Goal: Task Accomplishment & Management: Complete application form

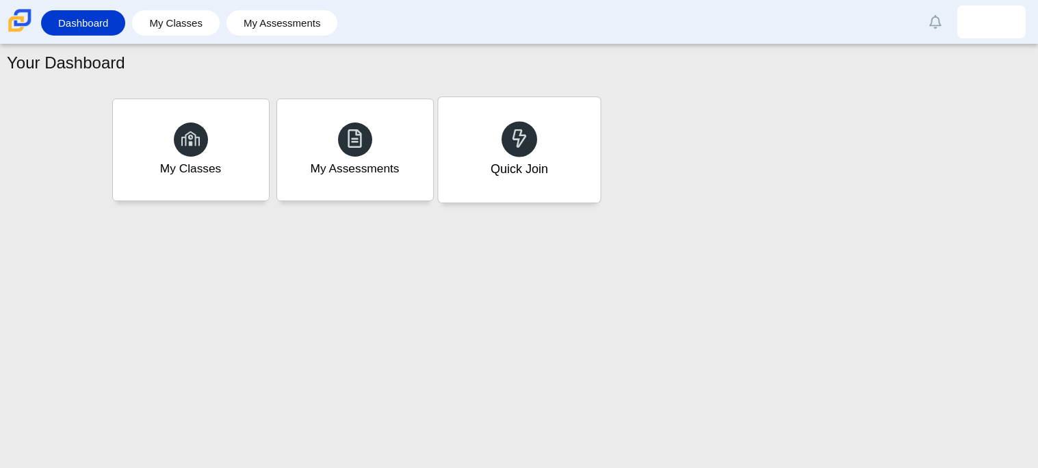
click at [559, 131] on div "Quick Join" at bounding box center [519, 149] width 162 height 105
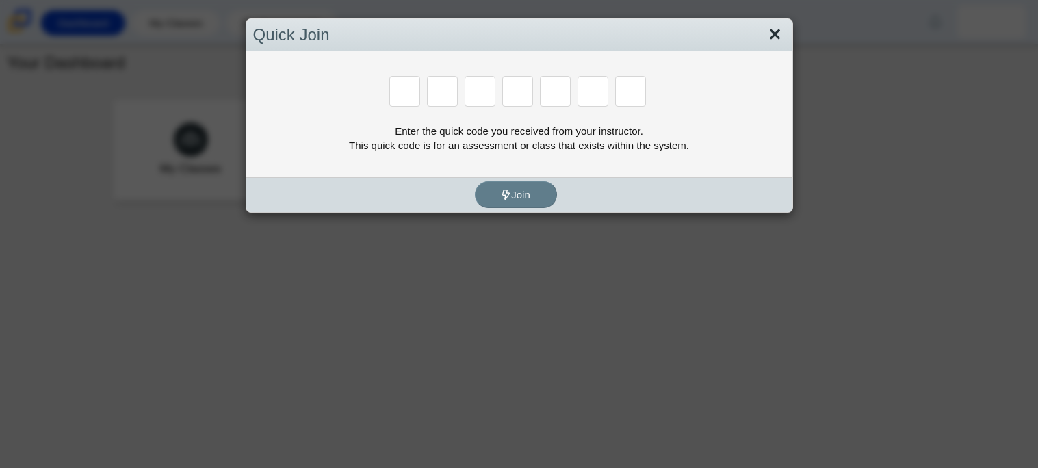
click at [783, 31] on link "Close" at bounding box center [775, 34] width 21 height 23
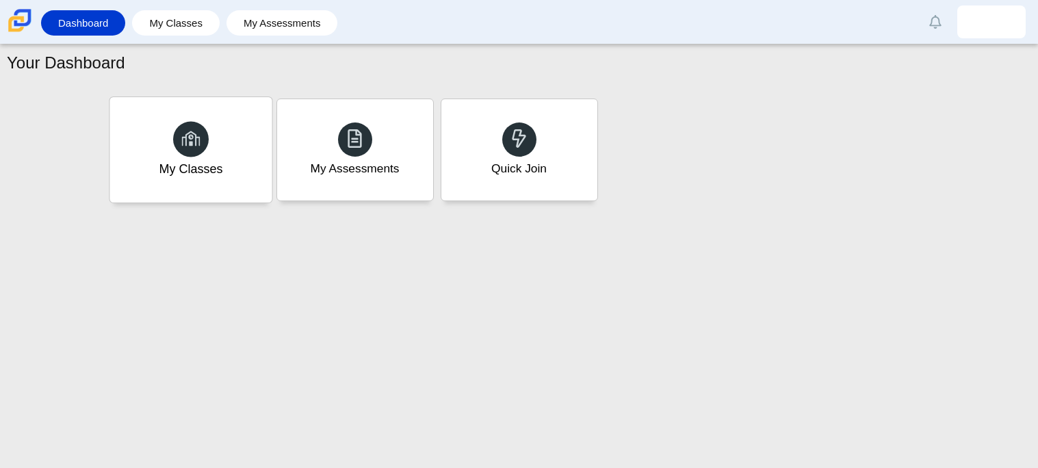
click at [233, 190] on div "My Classes" at bounding box center [191, 149] width 162 height 105
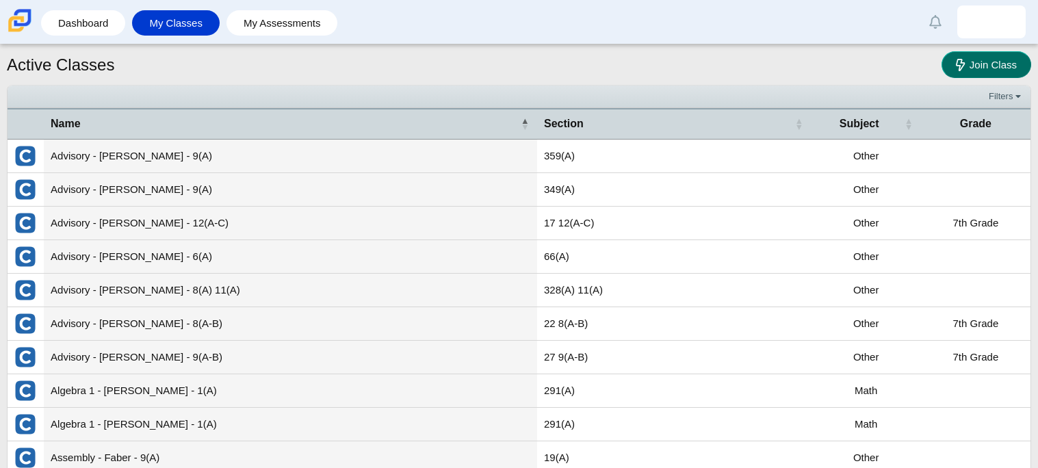
click at [1008, 64] on span "Join Class" at bounding box center [993, 65] width 47 height 12
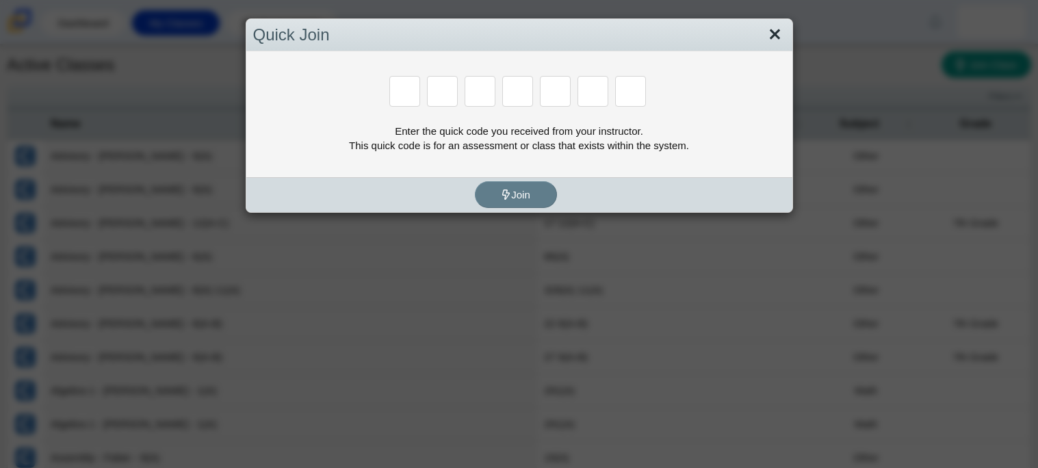
click at [770, 37] on link "Close" at bounding box center [775, 34] width 21 height 23
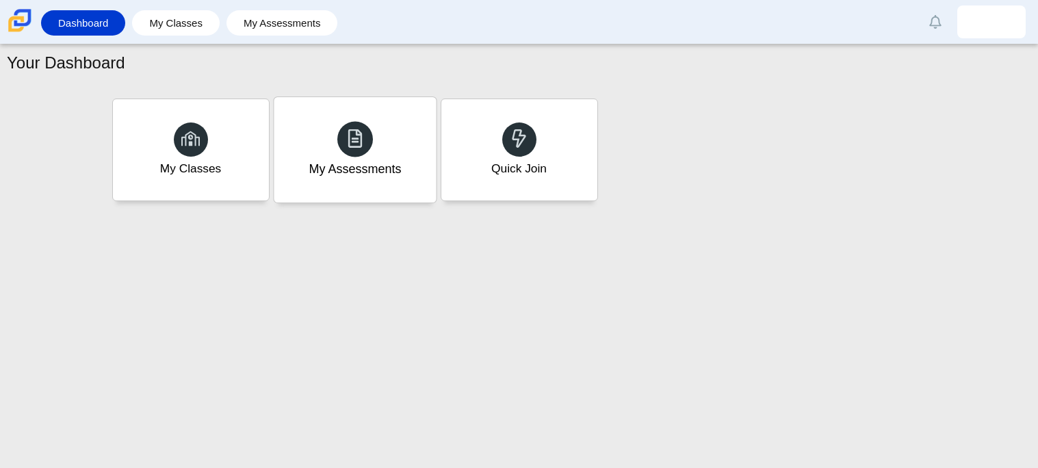
click at [355, 155] on div at bounding box center [355, 139] width 36 height 36
click at [281, 12] on link "My Assessments" at bounding box center [282, 22] width 98 height 25
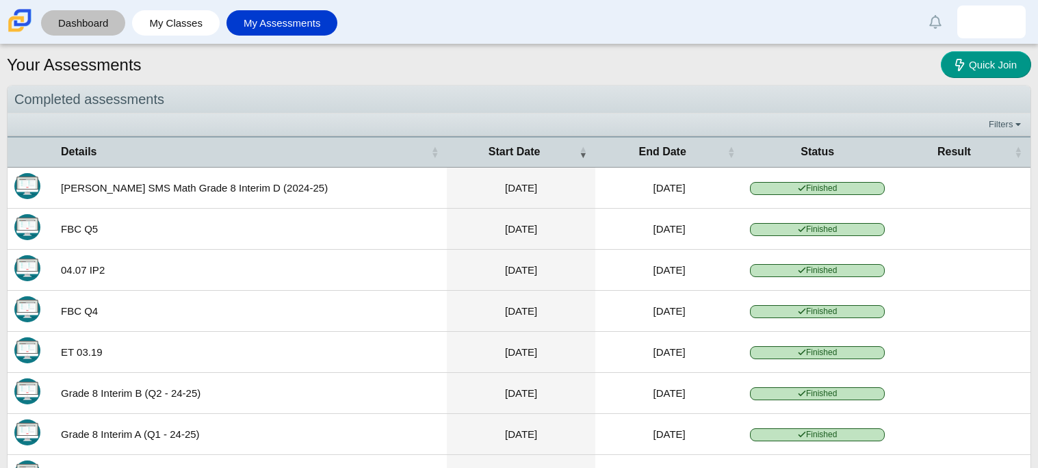
click at [86, 15] on link "Dashboard" at bounding box center [83, 22] width 71 height 25
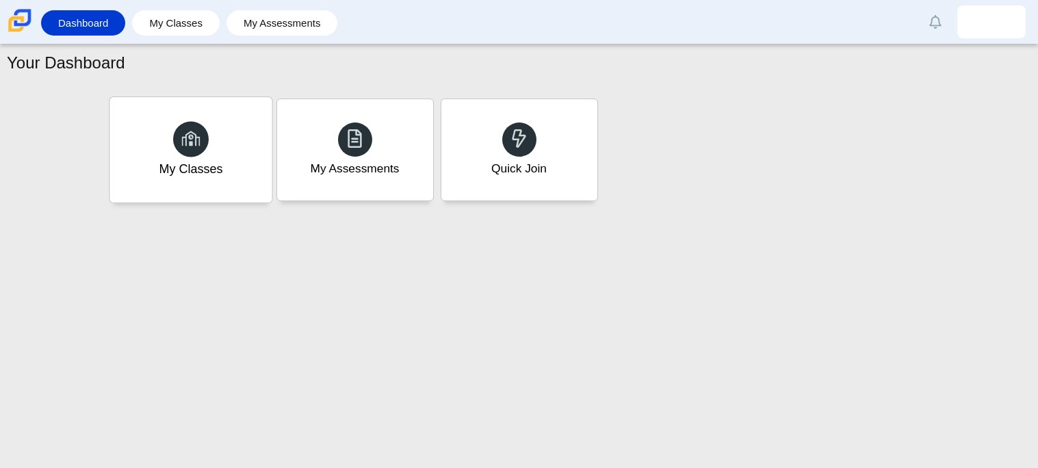
click at [198, 162] on div "My Classes" at bounding box center [191, 169] width 64 height 18
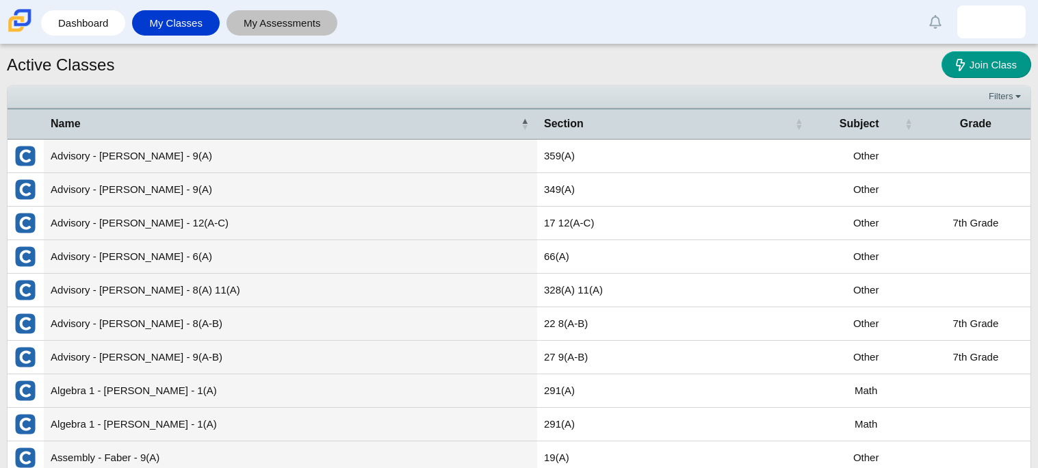
click at [262, 14] on link "My Assessments" at bounding box center [282, 22] width 98 height 25
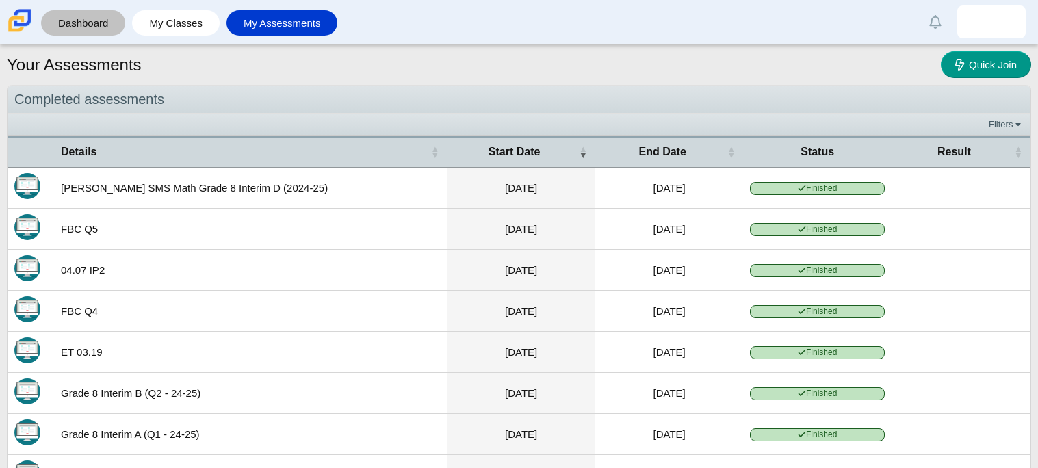
click at [103, 26] on link "Dashboard" at bounding box center [83, 22] width 71 height 25
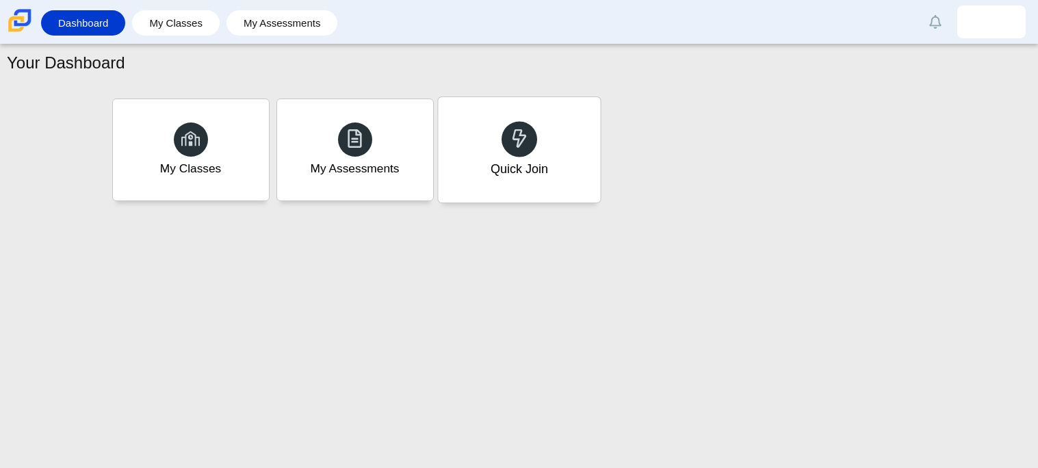
click at [561, 164] on div "Quick Join" at bounding box center [519, 149] width 162 height 105
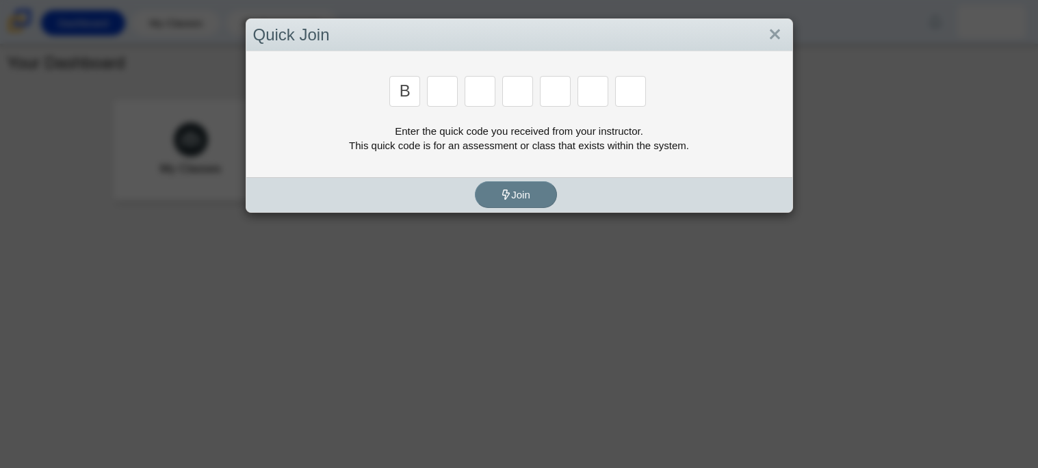
type input "B"
type input "M"
type input "3"
type input "5"
type input "3"
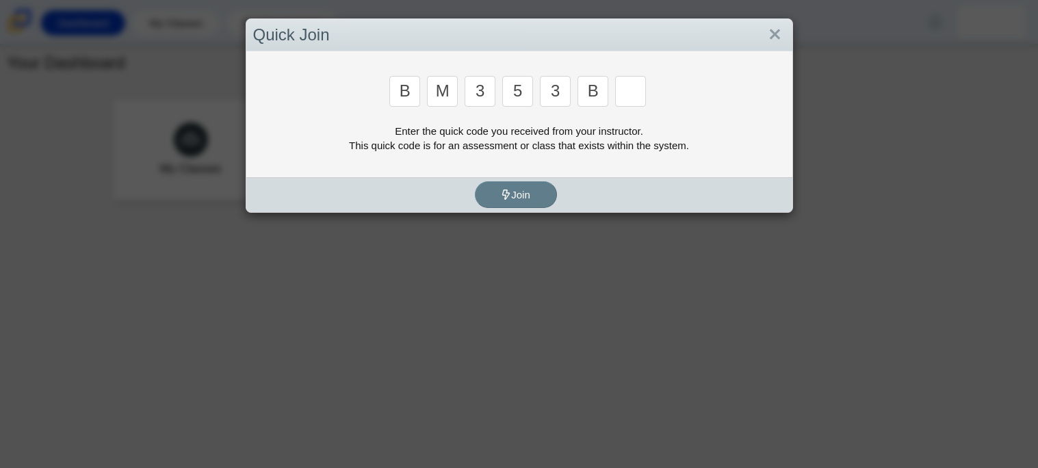
type input "B"
click at [595, 96] on input "Enter Access Code Digit 6" at bounding box center [593, 91] width 31 height 31
click at [591, 100] on input "Enter Access Code Digit 6" at bounding box center [593, 91] width 31 height 31
click at [594, 87] on input "Enter Access Code Digit 6" at bounding box center [593, 91] width 31 height 31
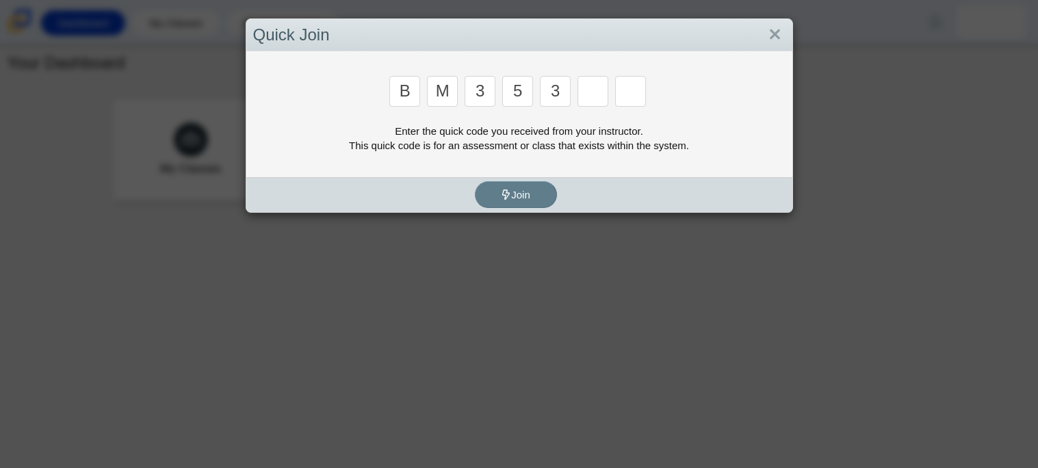
click at [595, 100] on input "Enter Access Code Digit 6" at bounding box center [593, 91] width 31 height 31
click at [833, 213] on div "Quick Join B M 3 5 3 Enter the quick code you received from your instructor. Th…" at bounding box center [519, 234] width 1038 height 468
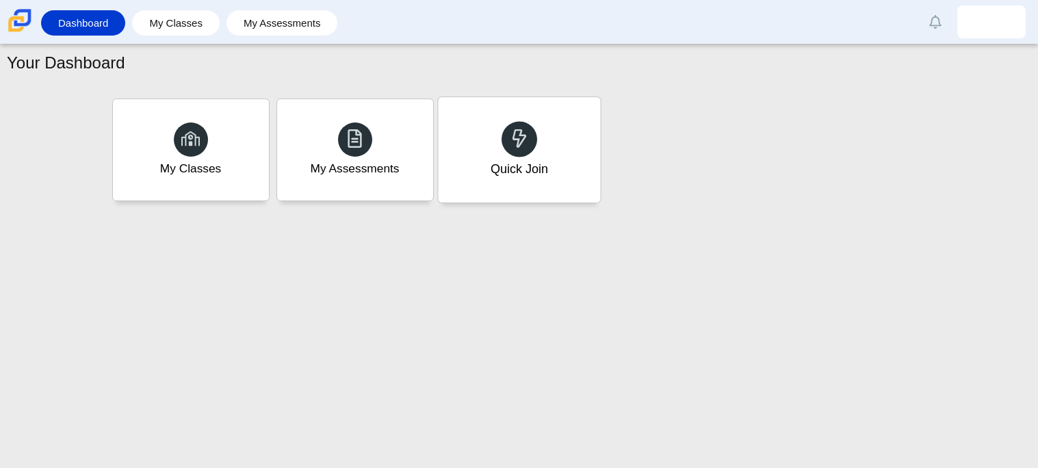
click at [583, 141] on div "Quick Join" at bounding box center [519, 149] width 162 height 105
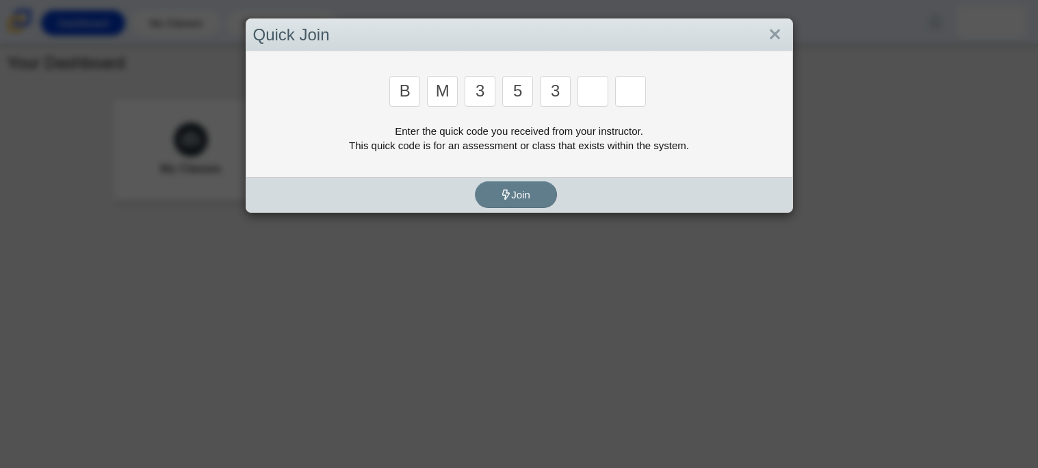
click at [596, 88] on input "Enter Access Code Digit 6" at bounding box center [593, 91] width 31 height 31
click at [600, 87] on input "Enter Access Code Digit 6" at bounding box center [593, 91] width 31 height 31
type input "G"
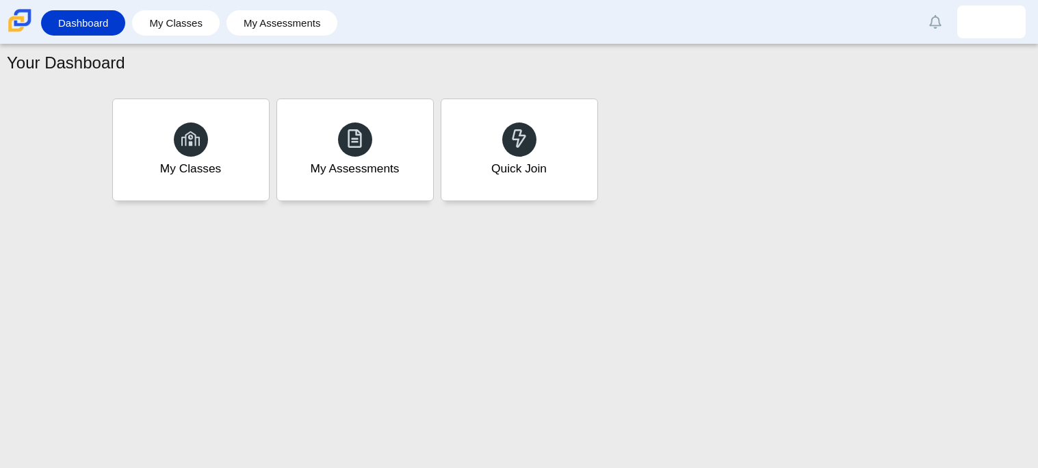
type input "B"
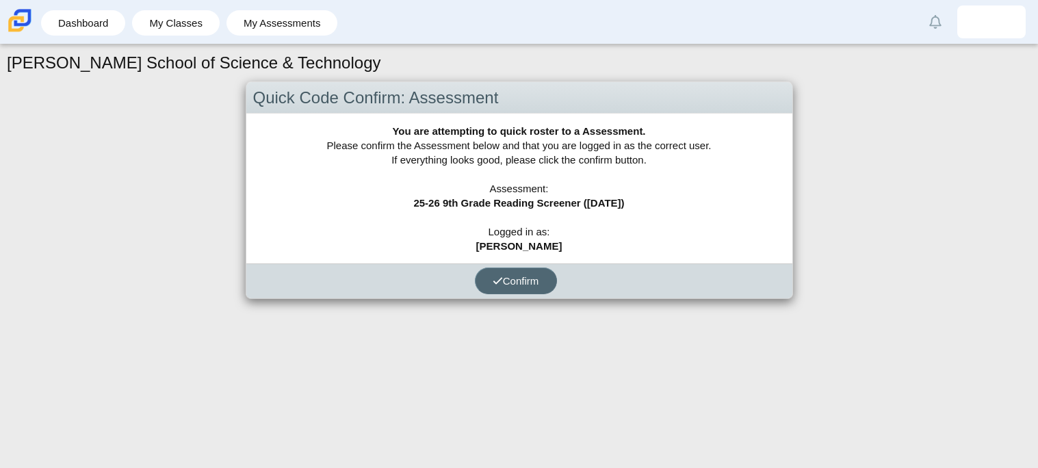
click at [541, 283] on button "Confirm" at bounding box center [516, 281] width 82 height 27
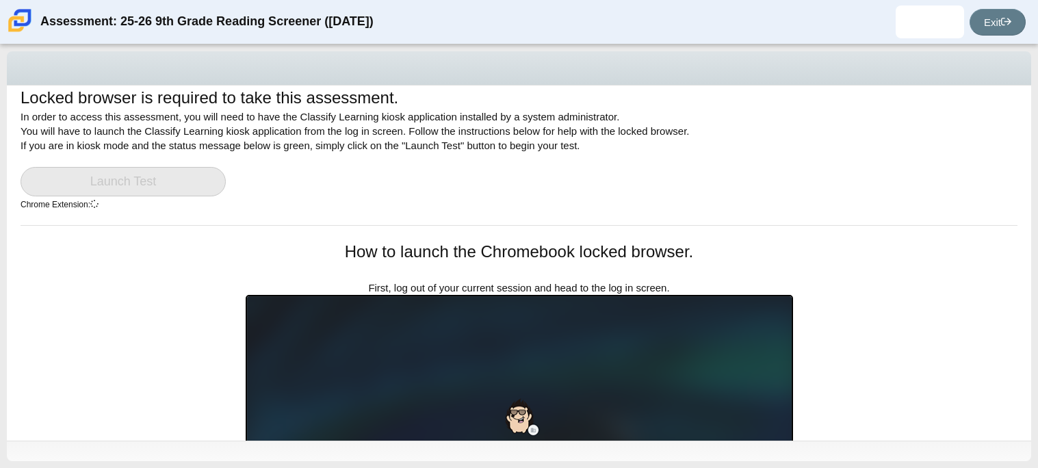
scroll to position [10, 0]
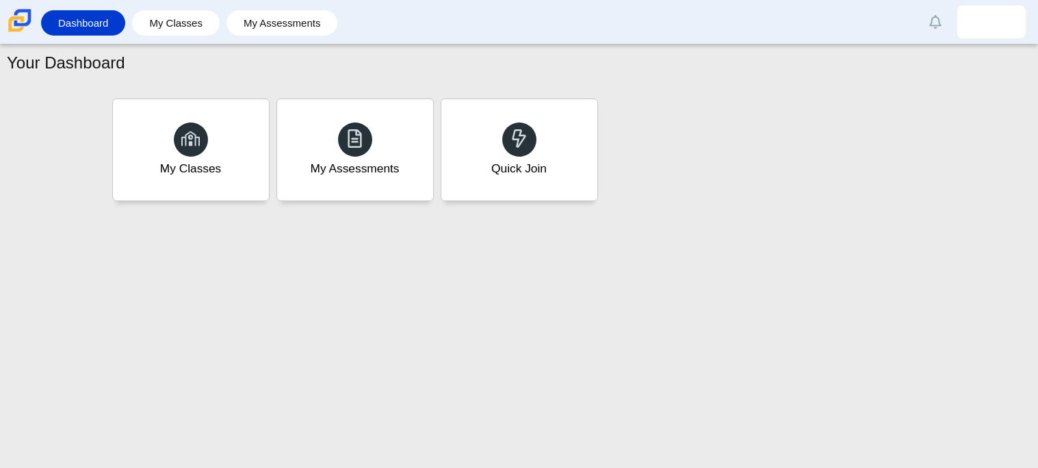
click at [543, 133] on div "Quick Join" at bounding box center [520, 149] width 156 height 101
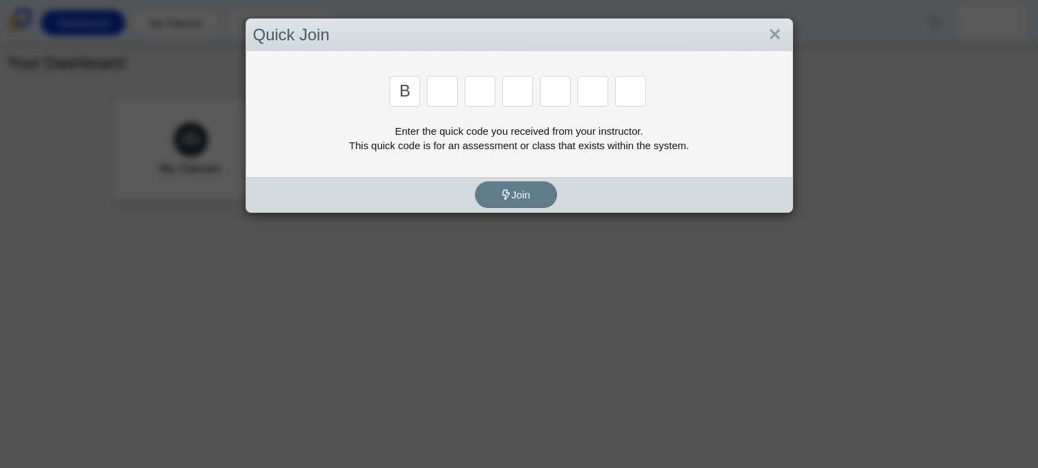
type input "B"
type input "M"
type input "3"
type input "5"
type input "3"
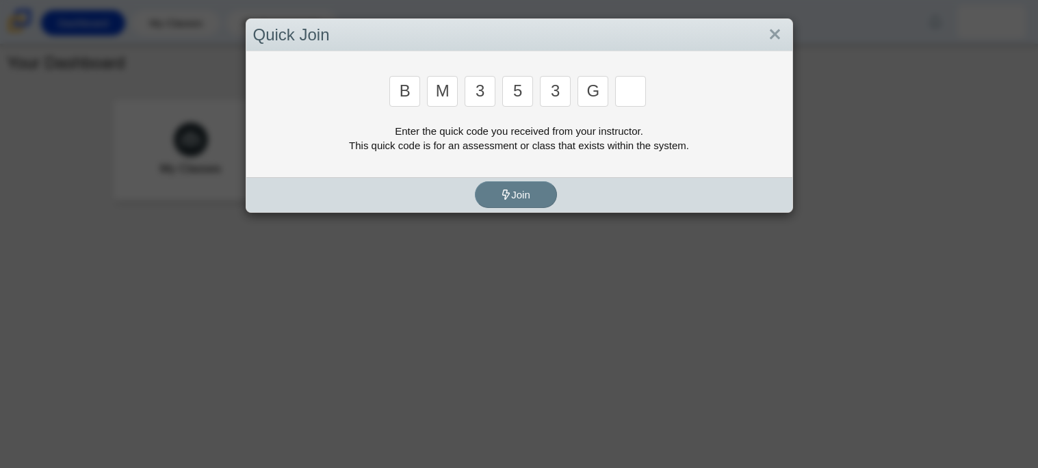
type input "G"
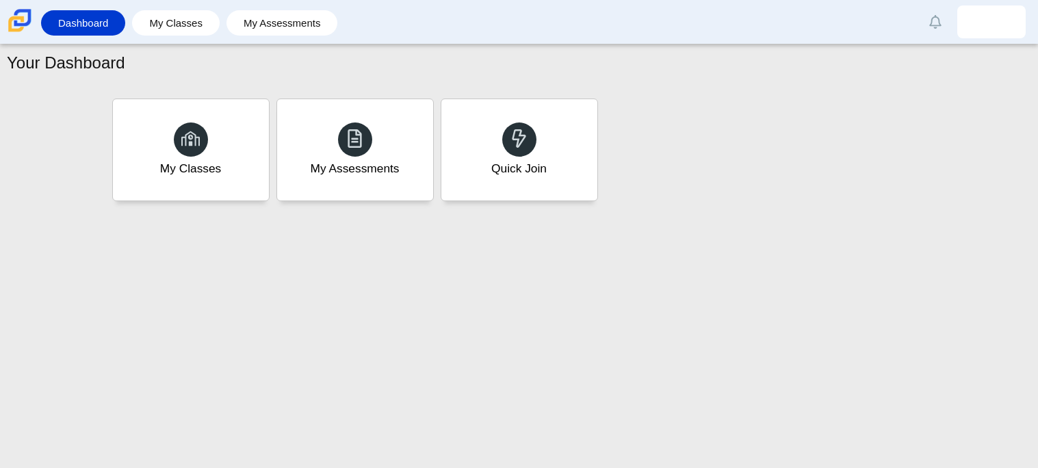
type input "B"
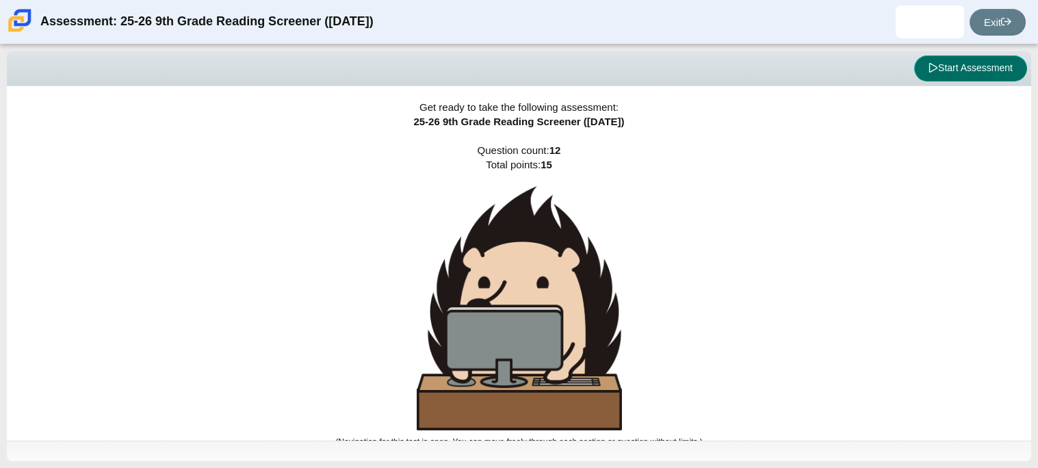
click at [1013, 58] on button "Start Assessment" at bounding box center [971, 68] width 113 height 26
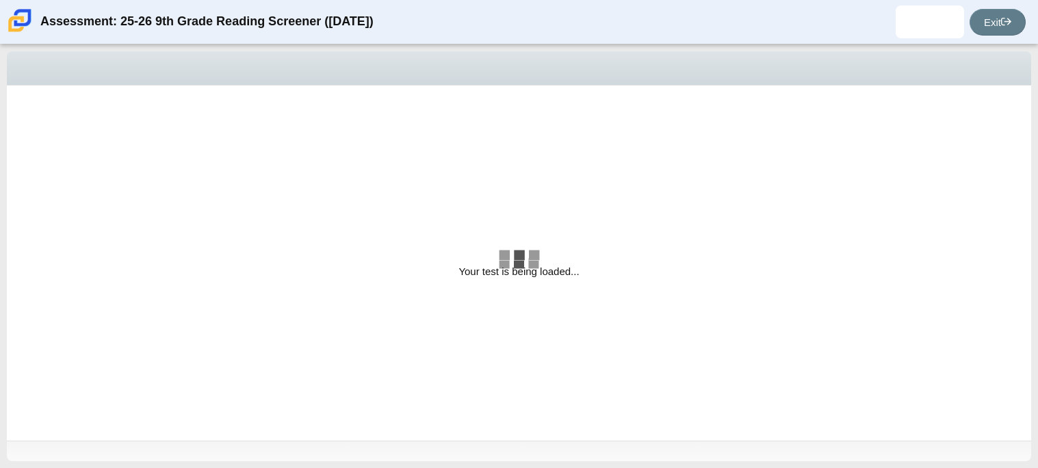
select select "ccc5b315-3c7c-471c-bf90-f22c8299c798"
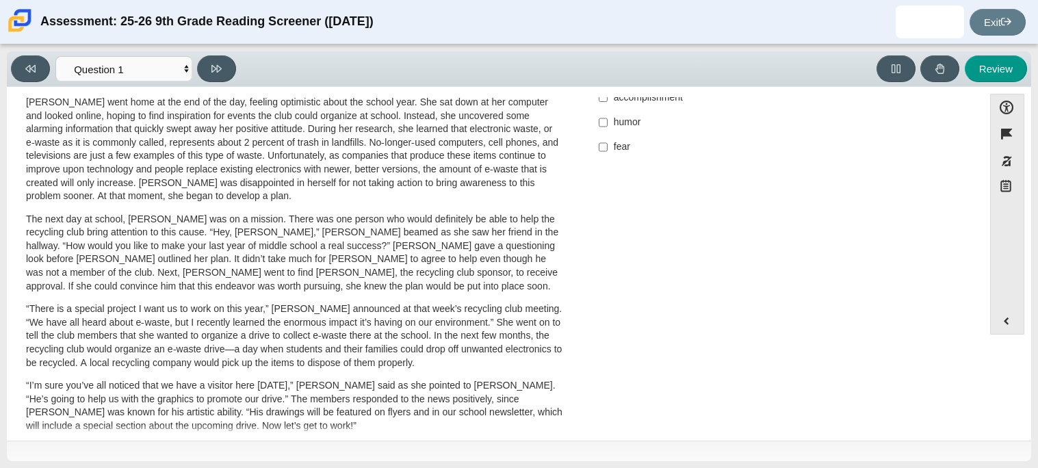
scroll to position [440, 0]
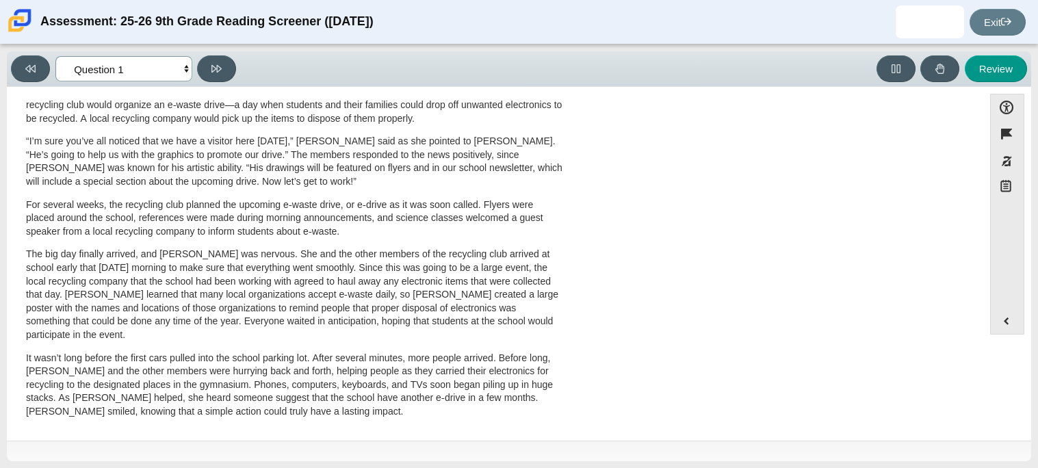
click at [183, 66] on select "Questions Question 1 Question 2 Question 3 Question 4 Question 5 Question 6 Que…" at bounding box center [123, 68] width 137 height 25
click at [184, 68] on select "Questions Question 1 Question 2 Question 3 Question 4 Question 5 Question 6 Que…" at bounding box center [123, 68] width 137 height 25
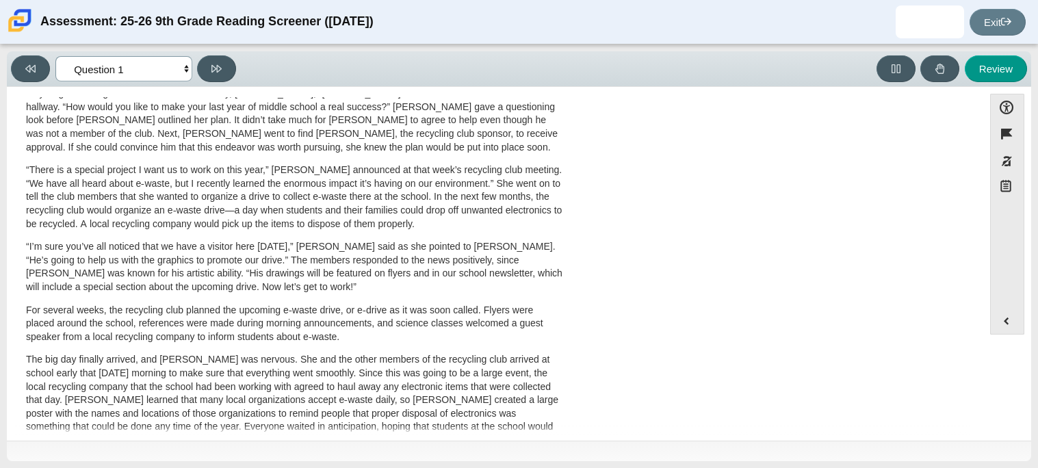
scroll to position [279, 0]
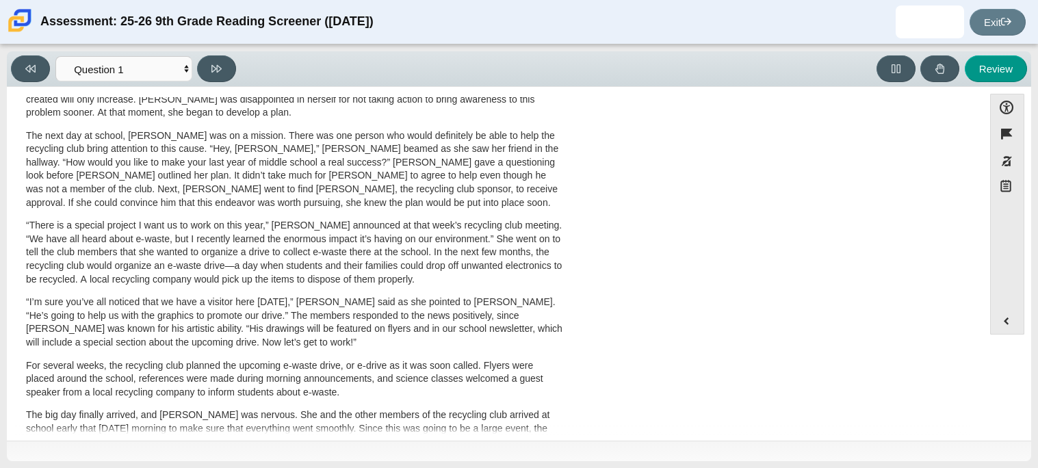
click at [350, 255] on p "“There is a special project I want us to work on this year,” [PERSON_NAME] anno…" at bounding box center [294, 252] width 537 height 67
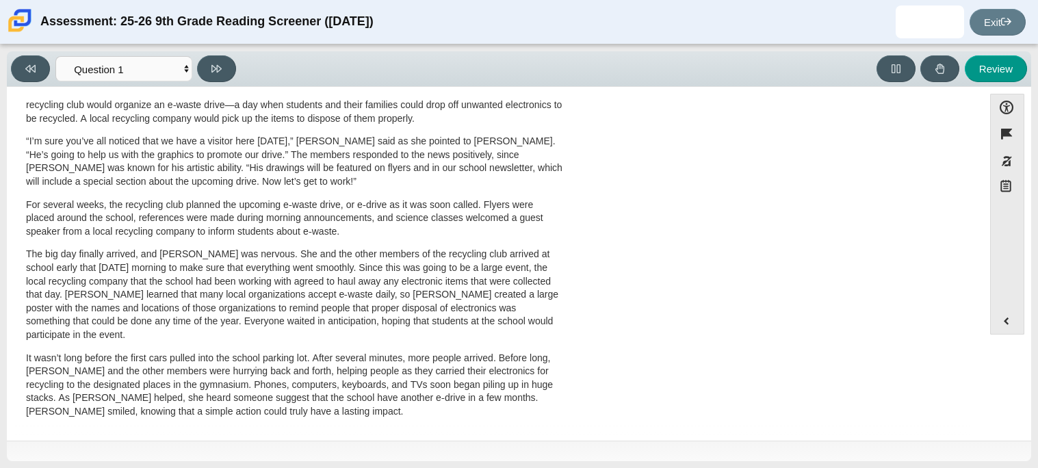
scroll to position [0, 0]
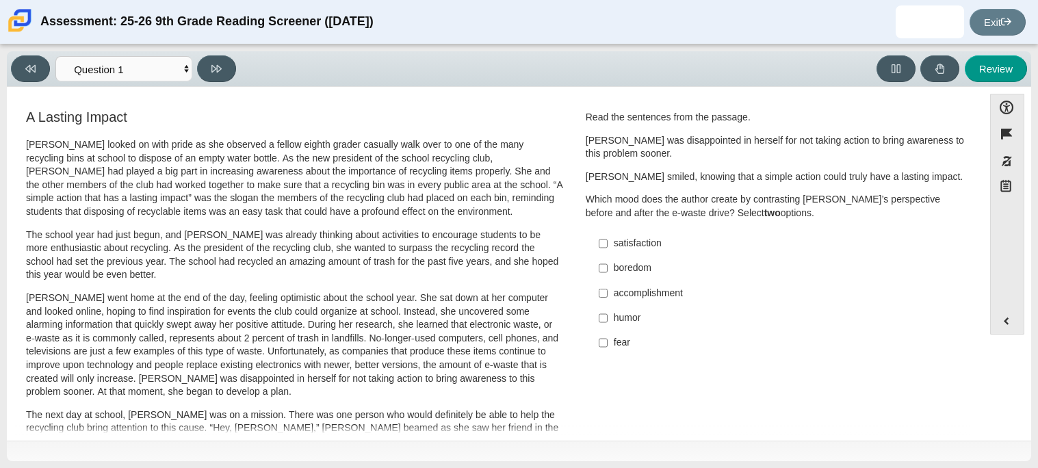
click at [667, 287] on div "accomplishment" at bounding box center [787, 294] width 346 height 14
click at [608, 287] on input "accomplishment accomplishment" at bounding box center [603, 293] width 9 height 25
checkbox input "true"
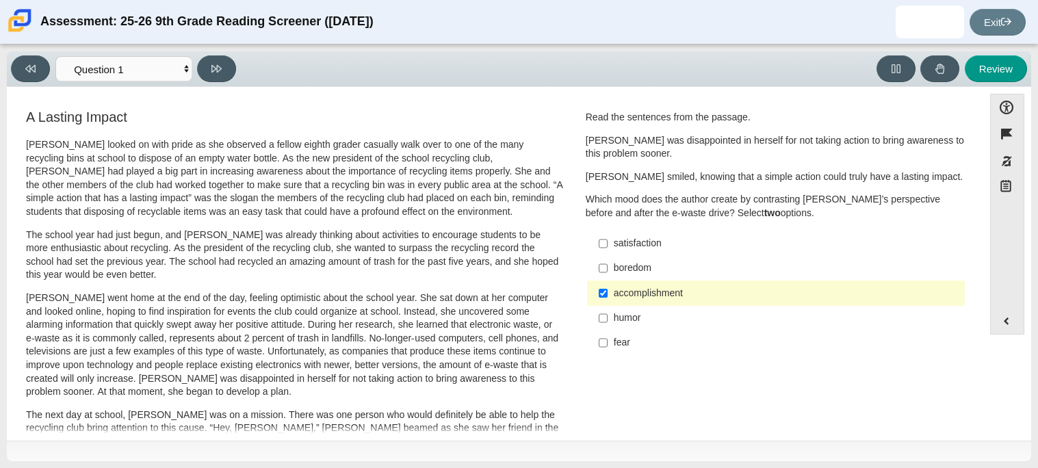
click at [639, 251] on label "satisfaction satisfaction" at bounding box center [777, 243] width 376 height 25
click at [608, 251] on input "satisfaction satisfaction" at bounding box center [603, 243] width 9 height 25
checkbox input "true"
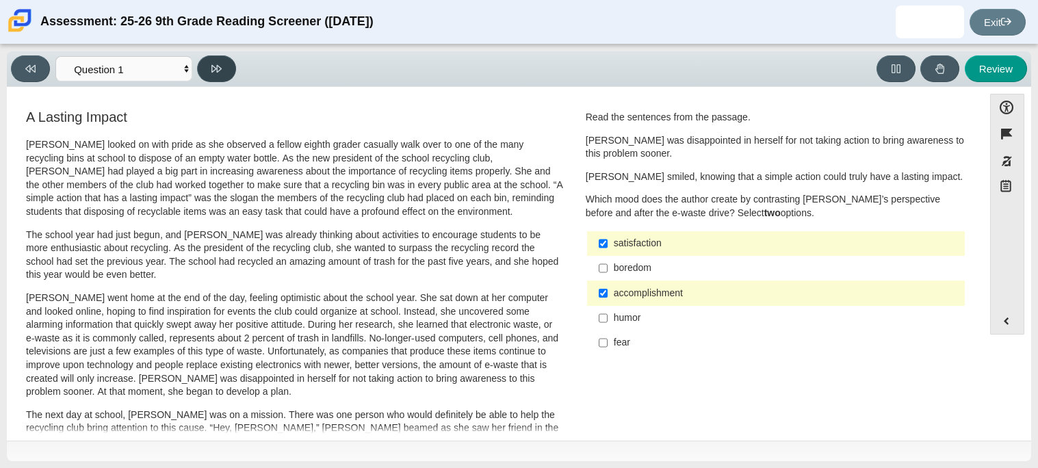
click at [209, 66] on button at bounding box center [216, 68] width 39 height 27
select select "0ff64528-ffd7-428d-b192-babfaadd44e8"
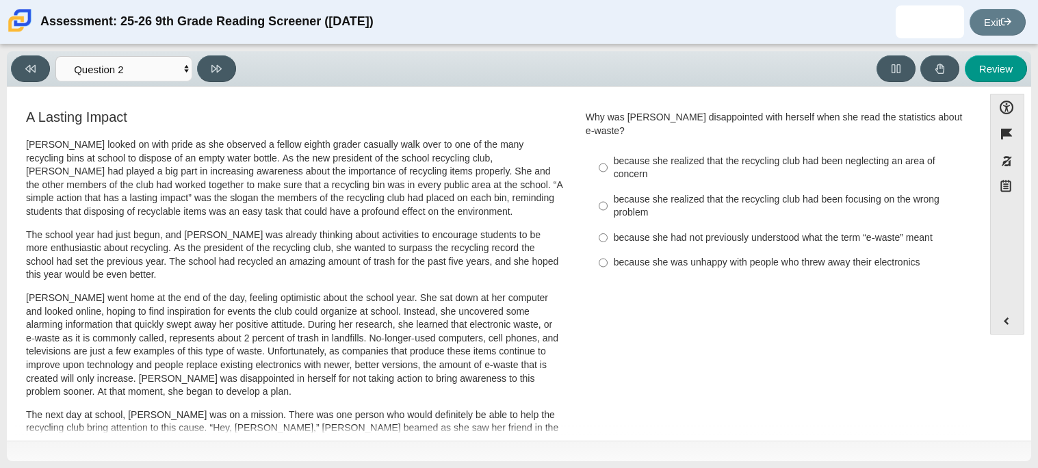
click at [747, 231] on div "because she had not previously understood what the term “e-waste” meant" at bounding box center [787, 238] width 346 height 14
click at [608, 227] on input "because she had not previously understood what the term “e-waste” meant because…" at bounding box center [603, 237] width 9 height 25
radio input "true"
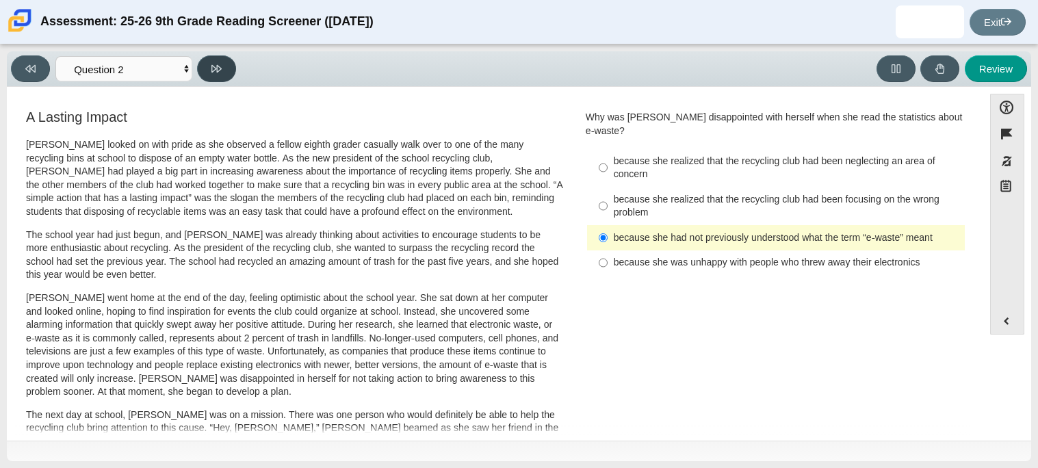
click at [217, 70] on icon at bounding box center [217, 69] width 10 height 8
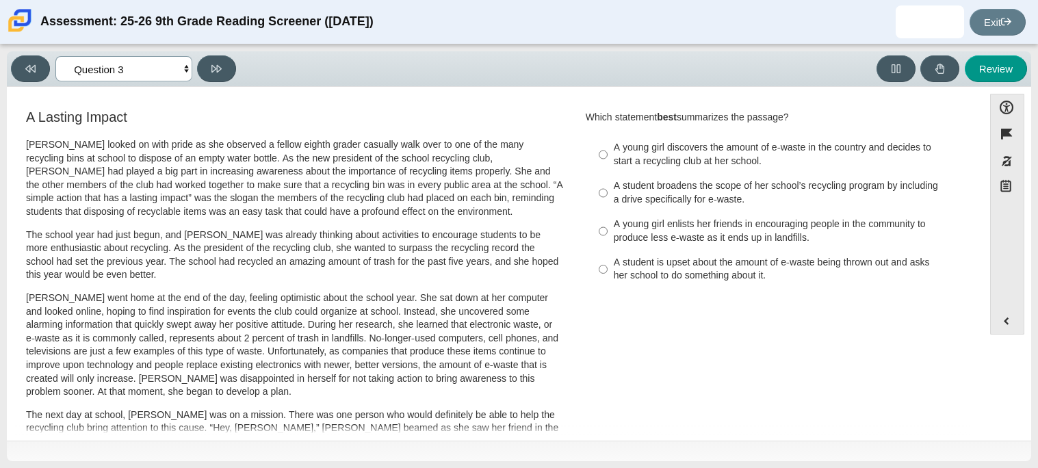
click at [185, 67] on select "Questions Question 1 Question 2 Question 3 Question 4 Question 5 Question 6 Que…" at bounding box center [123, 68] width 137 height 25
click at [55, 56] on select "Questions Question 1 Question 2 Question 3 Question 4 Question 5 Question 6 Que…" at bounding box center [123, 68] width 137 height 25
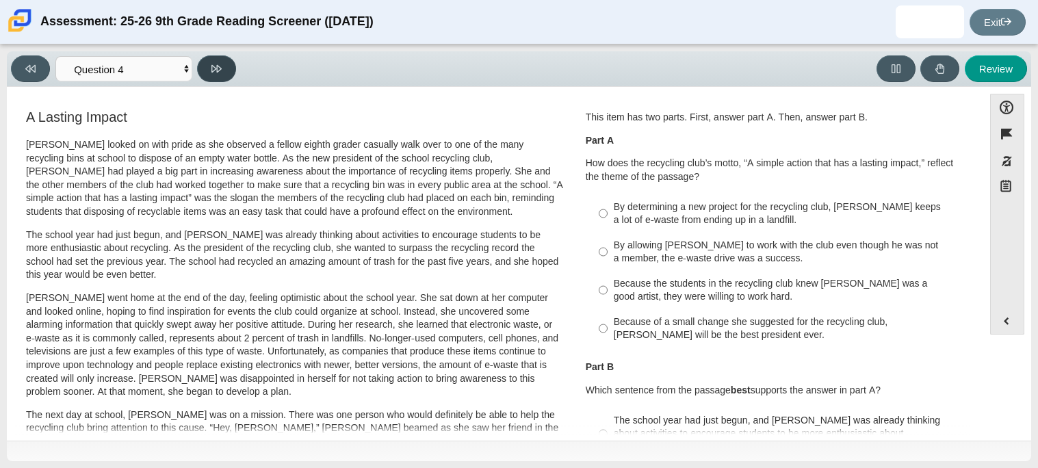
click at [216, 76] on button at bounding box center [216, 68] width 39 height 27
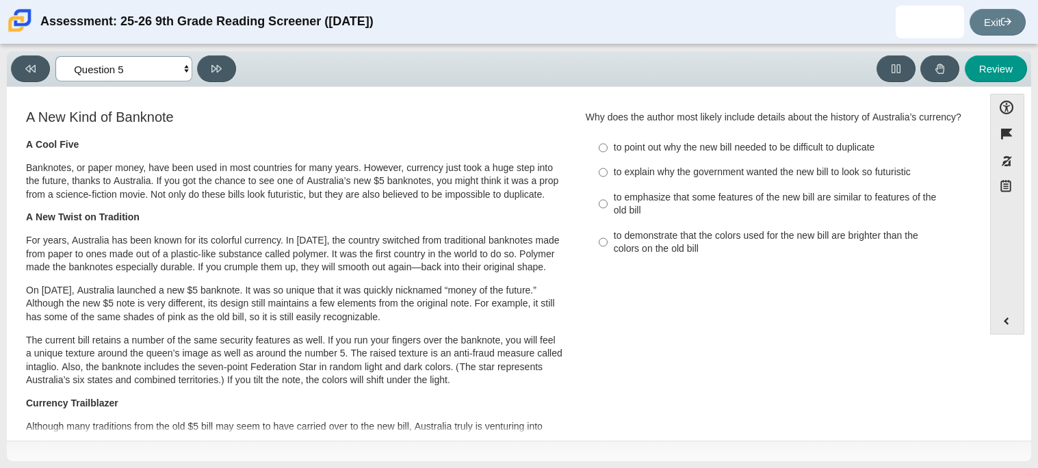
click at [186, 68] on select "Questions Question 1 Question 2 Question 3 Question 4 Question 5 Question 6 Que…" at bounding box center [123, 68] width 137 height 25
select select "7ce3d843-6974-4858-901c-1ff39630e843"
click at [55, 56] on select "Questions Question 1 Question 2 Question 3 Question 4 Question 5 Question 6 Que…" at bounding box center [123, 68] width 137 height 25
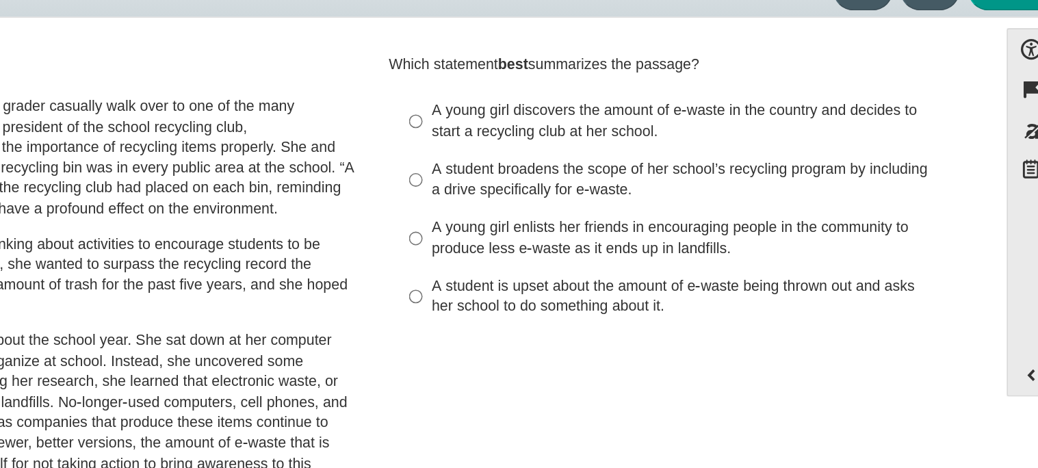
click at [771, 229] on div "A young girl enlists her friends in encouraging people in the community to prod…" at bounding box center [787, 231] width 346 height 27
click at [608, 229] on input "A young girl enlists her friends in encouraging people in the community to prod…" at bounding box center [603, 231] width 9 height 38
radio input "true"
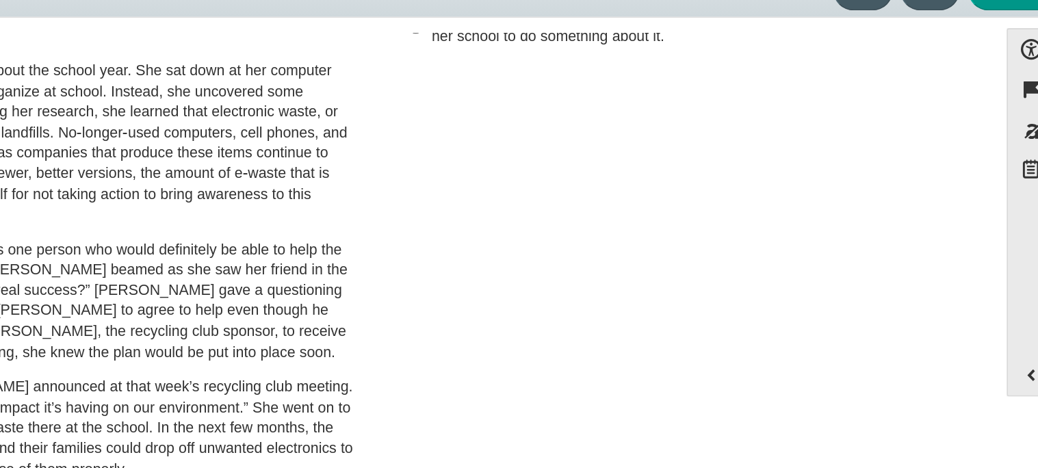
scroll to position [181, 0]
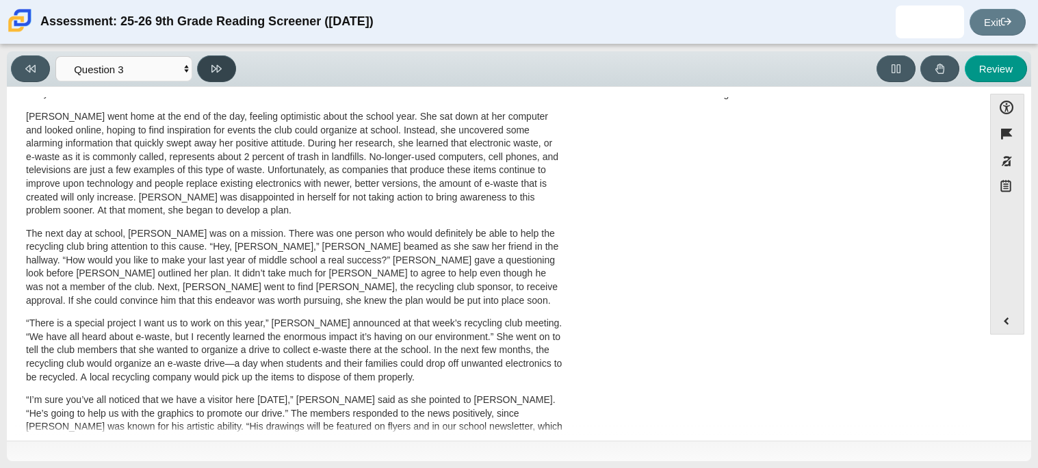
click at [220, 74] on button at bounding box center [216, 68] width 39 height 27
select select "ca9ea0f1-49c5-4bd1-83b0-472c18652b42"
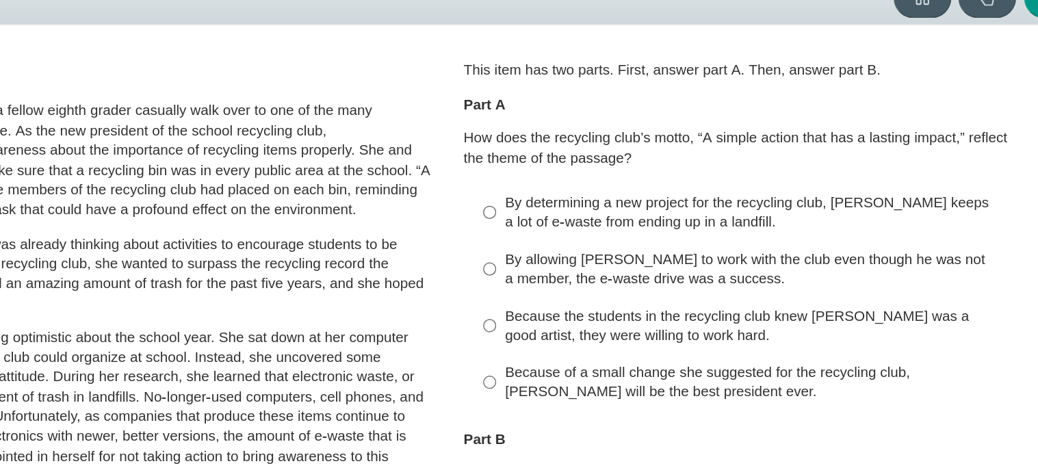
click at [724, 342] on div "Because of a small change she suggested for the recycling club, [PERSON_NAME] w…" at bounding box center [787, 329] width 346 height 27
click at [608, 342] on input "Because of a small change she suggested for the recycling club, [PERSON_NAME] w…" at bounding box center [603, 328] width 9 height 38
radio input "true"
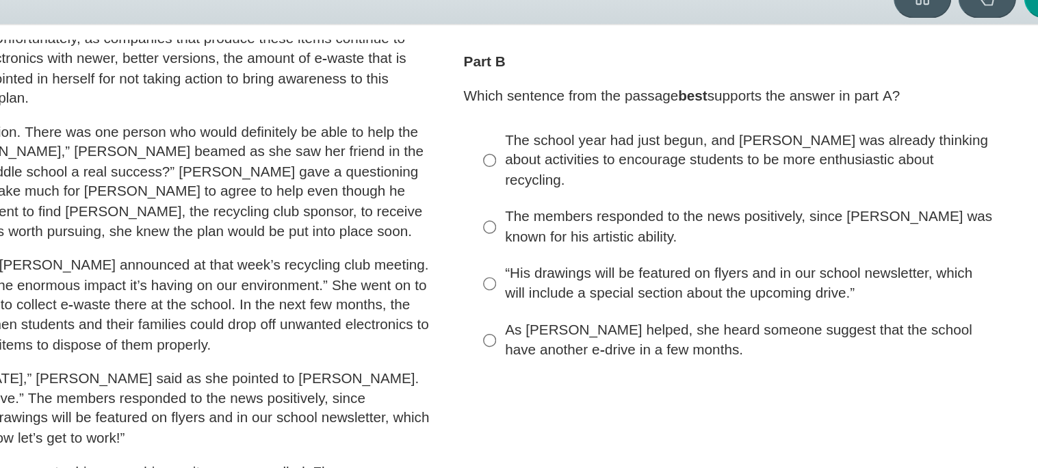
scroll to position [256, 0]
click at [709, 209] on div "The members responded to the news positively, since [PERSON_NAME] was known for…" at bounding box center [787, 222] width 346 height 27
click at [608, 204] on input "The members responded to the news positively, since [PERSON_NAME] was known for…" at bounding box center [603, 223] width 9 height 38
radio input "true"
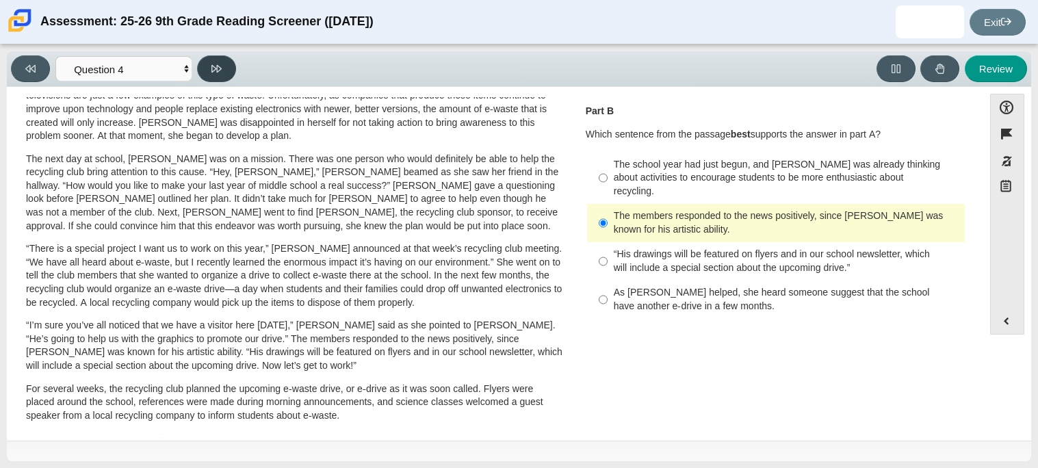
click at [225, 73] on button at bounding box center [216, 68] width 39 height 27
select select "e41f1a79-e29f-4095-8030-a53364015bed"
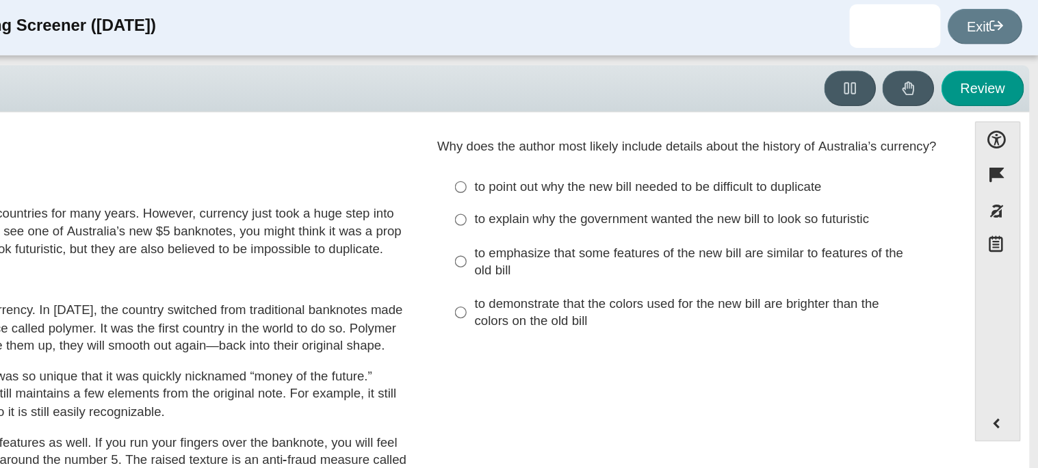
scroll to position [4, 0]
click at [855, 151] on label "to point out why the new bill needed to be difficult to duplicate to point out …" at bounding box center [777, 143] width 376 height 25
click at [608, 151] on input "to point out why the new bill needed to be difficult to duplicate to point out …" at bounding box center [603, 143] width 9 height 25
radio input "true"
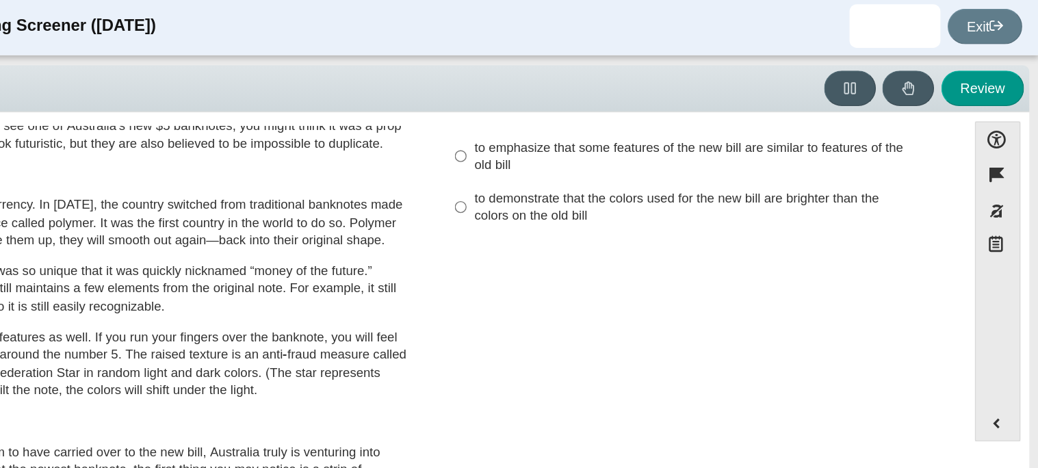
scroll to position [90, 0]
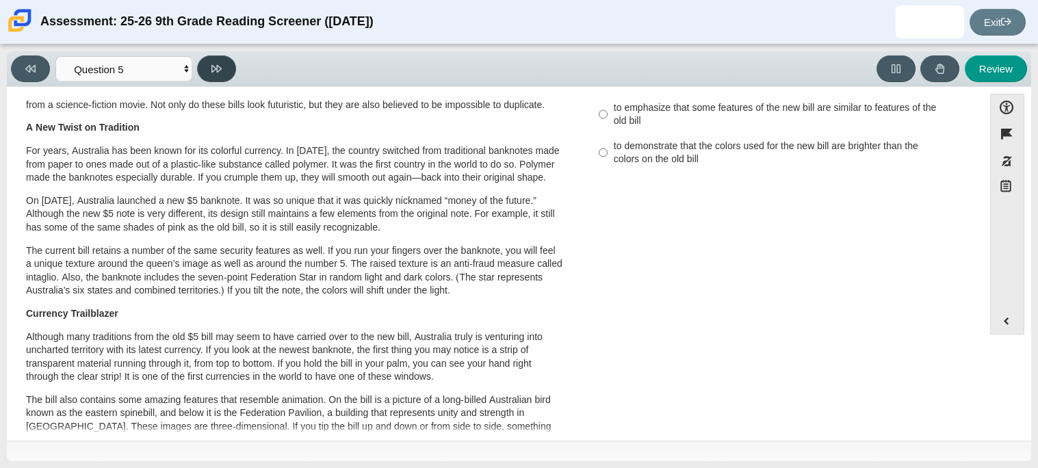
click at [222, 62] on button at bounding box center [216, 68] width 39 height 27
select select "69146e31-7b3d-4a3e-9ce6-f30c24342ae0"
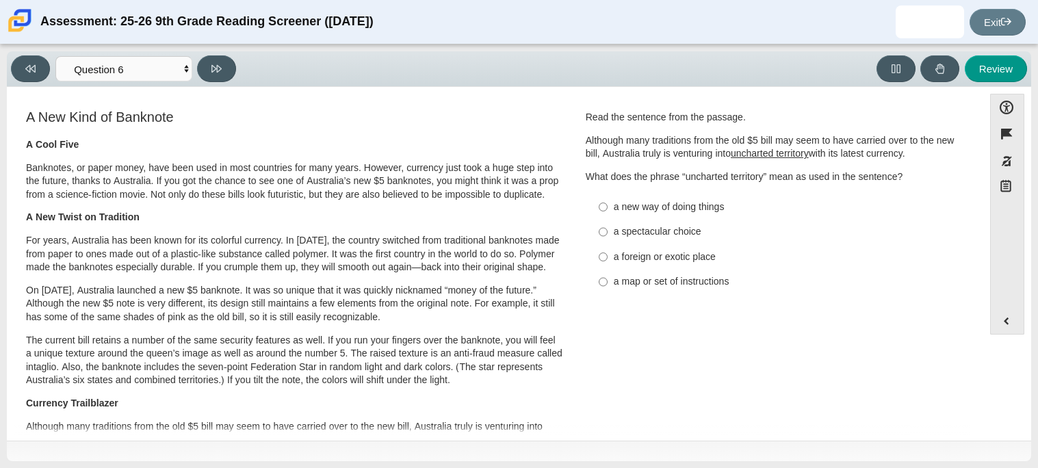
click at [680, 236] on div "a spectacular choice" at bounding box center [787, 232] width 346 height 14
click at [608, 236] on input "a spectacular choice a spectacular choice" at bounding box center [603, 232] width 9 height 25
radio input "true"
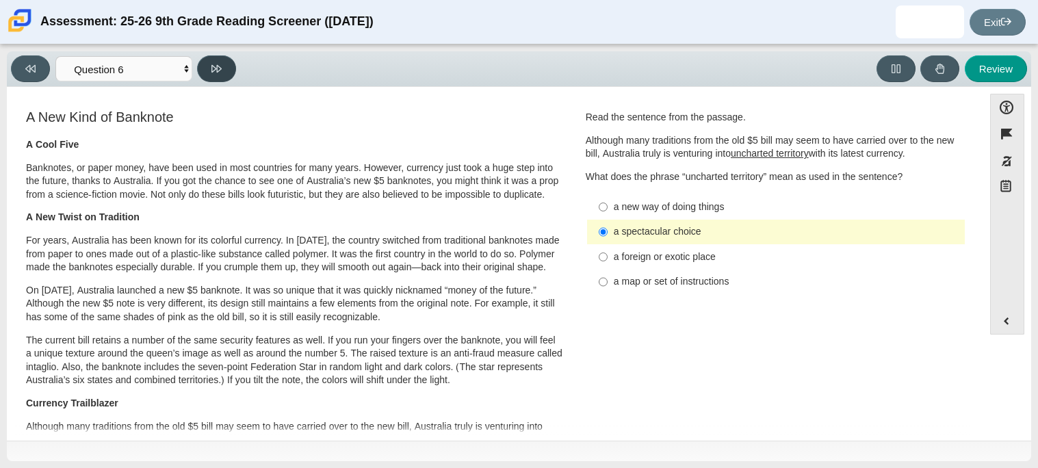
click at [216, 67] on icon at bounding box center [217, 69] width 10 height 8
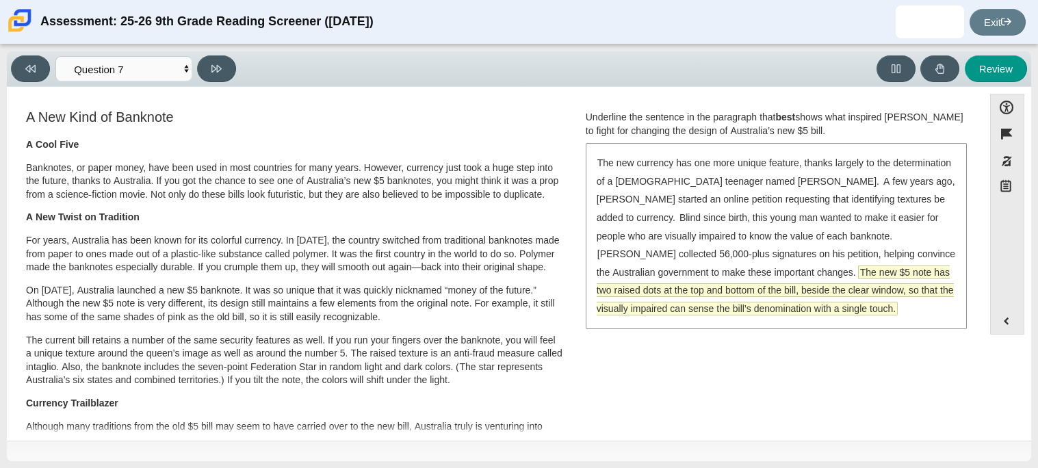
click at [721, 274] on span "The new $5 note has two raised dots at the top and bottom of the bill, beside t…" at bounding box center [775, 290] width 357 height 49
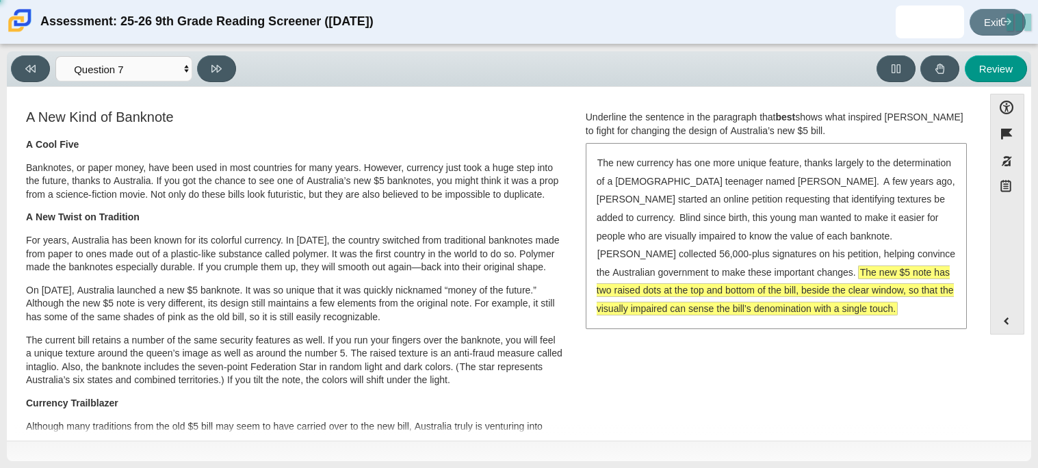
click at [218, 72] on icon at bounding box center [217, 69] width 10 height 10
select select "ea8338c2-a6a3-418e-a305-2b963b54a290"
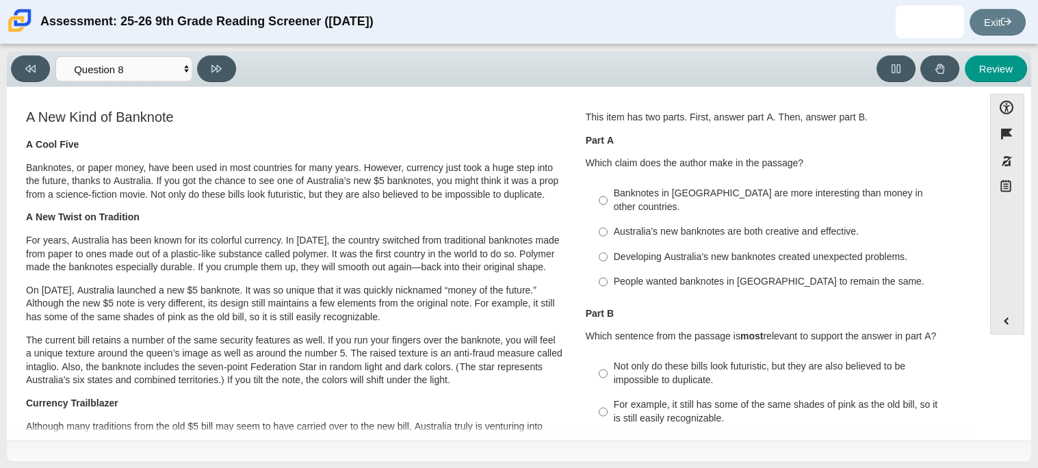
click at [763, 230] on label "Australia’s new banknotes are both creative and effective. Australia’s new bank…" at bounding box center [777, 232] width 376 height 25
click at [608, 230] on input "Australia’s new banknotes are both creative and effective. Australia’s new bank…" at bounding box center [603, 232] width 9 height 25
radio input "true"
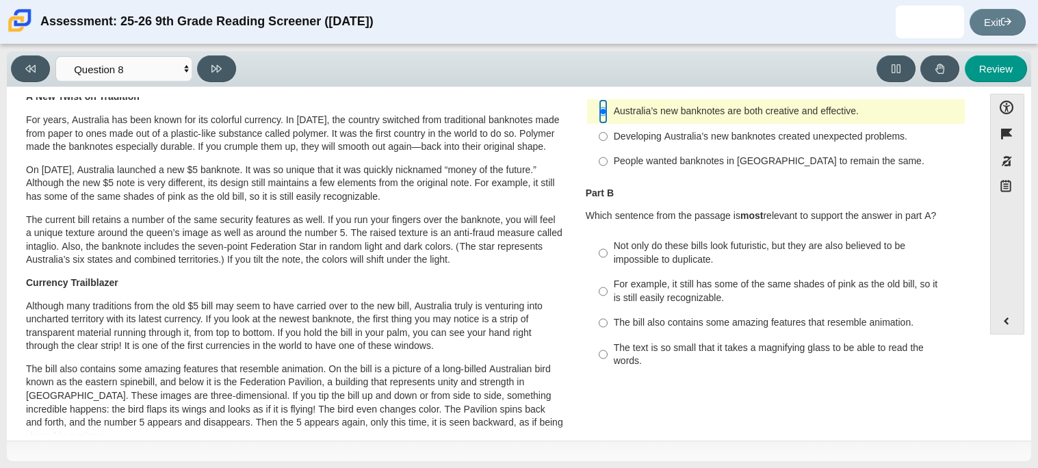
scroll to position [153, 0]
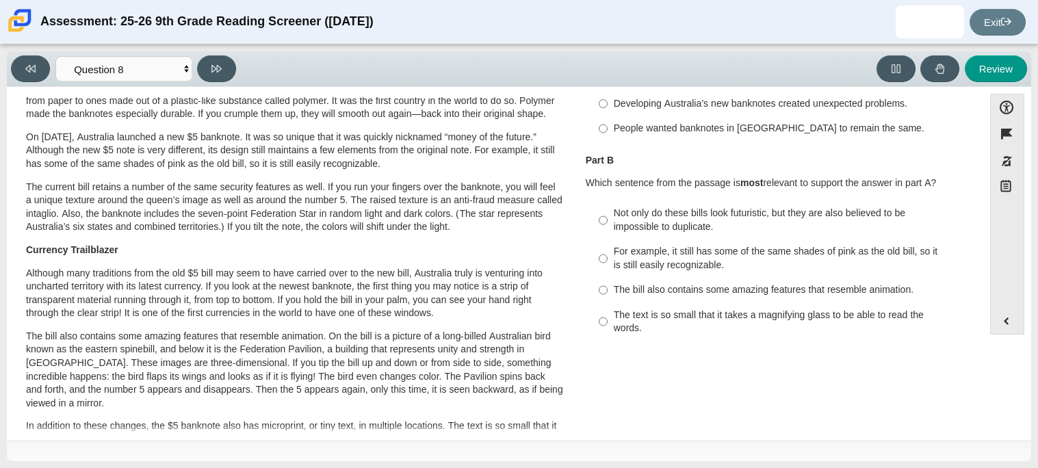
click at [779, 218] on div "Not only do these bills look futuristic, but they are also believed to be impos…" at bounding box center [787, 220] width 346 height 27
click at [608, 218] on input "Not only do these bills look futuristic, but they are also believed to be impos…" at bounding box center [603, 220] width 9 height 38
radio input "true"
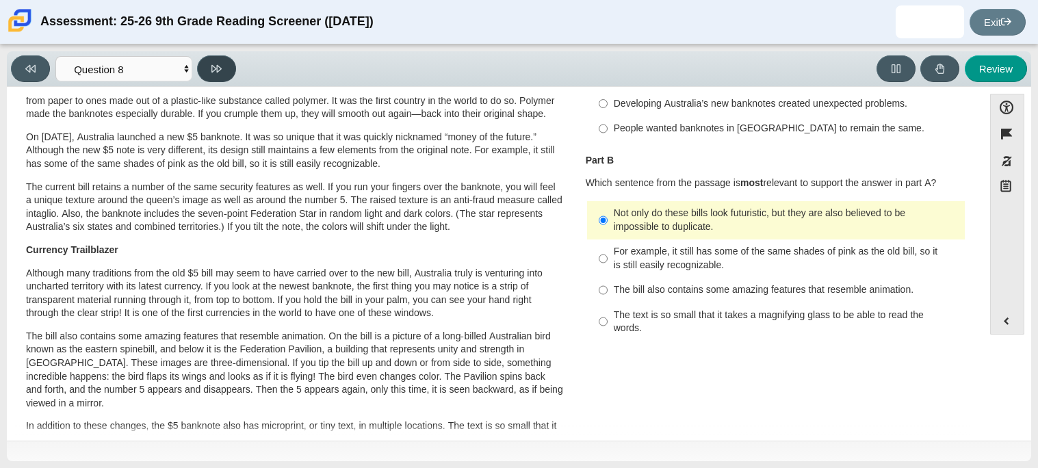
click at [218, 68] on icon at bounding box center [217, 69] width 10 height 10
select select "89f058d6-b15c-4ef5-a4b3-fdaffb8868b6"
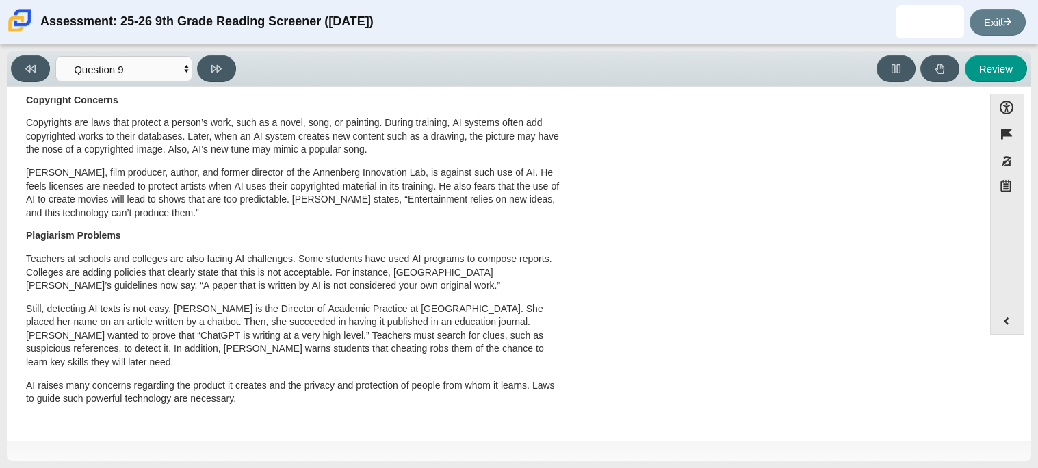
scroll to position [0, 0]
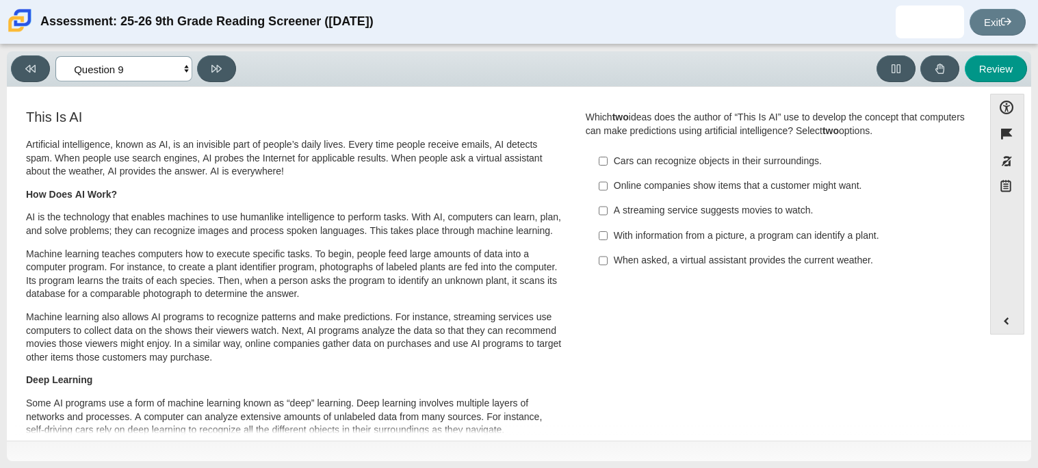
click at [182, 73] on select "Questions Question 1 Question 2 Question 3 Question 4 Question 5 Question 6 Que…" at bounding box center [123, 68] width 137 height 25
click at [331, 47] on div "Viewing Question 9 of 12 in Pacing Mode Questions Question 1 Question 2 Questio…" at bounding box center [519, 256] width 1038 height 424
click at [750, 159] on div "Cars can recognize objects in their surroundings." at bounding box center [787, 162] width 346 height 14
click at [608, 159] on input "Cars can recognize objects in their surroundings. Cars can recognize objects in…" at bounding box center [603, 161] width 9 height 25
checkbox input "true"
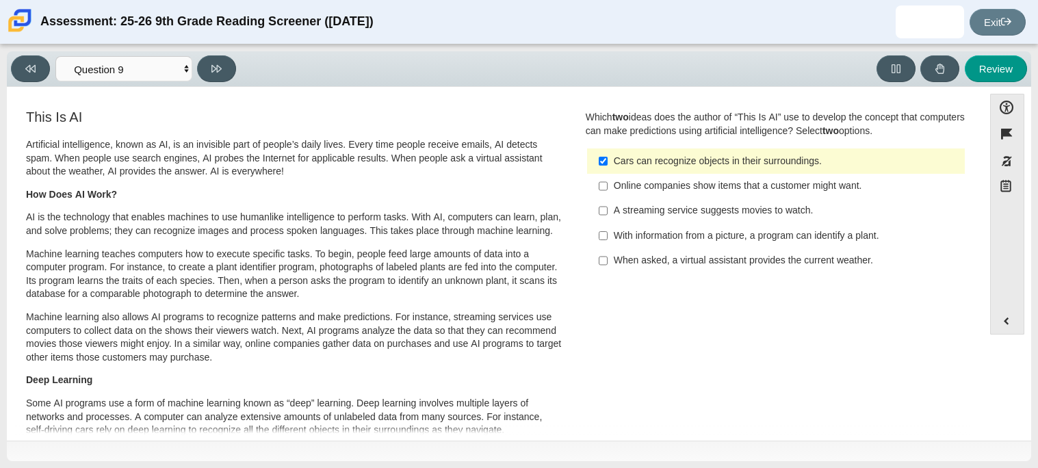
click at [830, 239] on div "With information from a picture, a program can identify a plant." at bounding box center [787, 236] width 346 height 14
click at [608, 239] on input "With information from a picture, a program can identify a plant. With informati…" at bounding box center [603, 235] width 9 height 25
checkbox input "true"
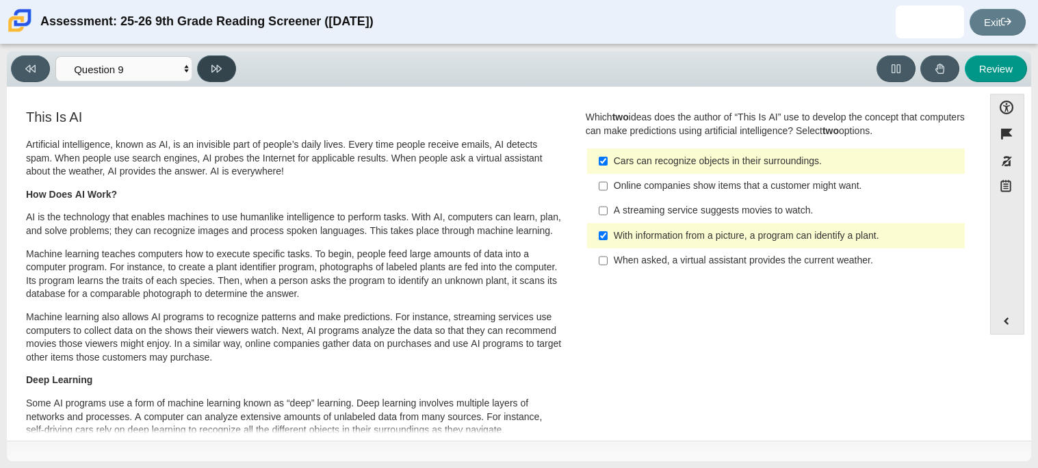
click at [227, 63] on button at bounding box center [216, 68] width 39 height 27
select select "cdf3c14e-a918-44d1-9b63-3db0fa81641e"
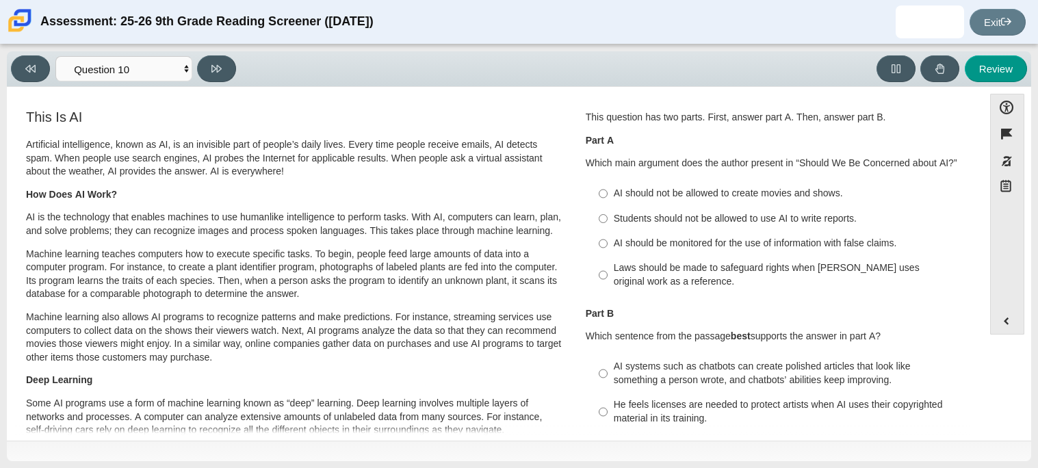
click at [708, 284] on div "Laws should be made to safeguard rights when [PERSON_NAME] uses original work a…" at bounding box center [787, 274] width 346 height 27
click at [608, 284] on input "Laws should be made to safeguard rights when [PERSON_NAME] uses original work a…" at bounding box center [603, 275] width 9 height 38
radio input "true"
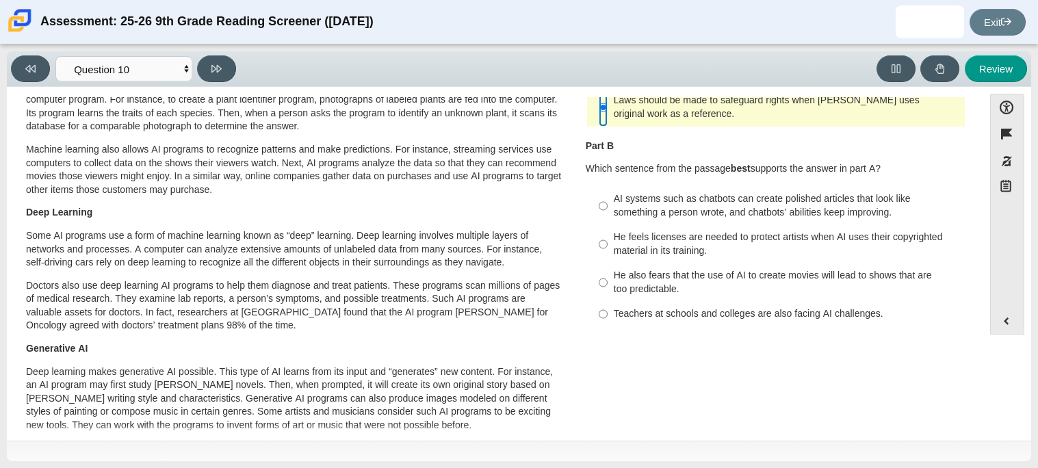
scroll to position [167, 0]
click at [690, 254] on div "He feels licenses are needed to protect artists when AI uses their copyrighted …" at bounding box center [787, 244] width 346 height 27
click at [608, 254] on input "He feels licenses are needed to protect artists when AI uses their copyrighted …" at bounding box center [603, 245] width 9 height 38
radio input "true"
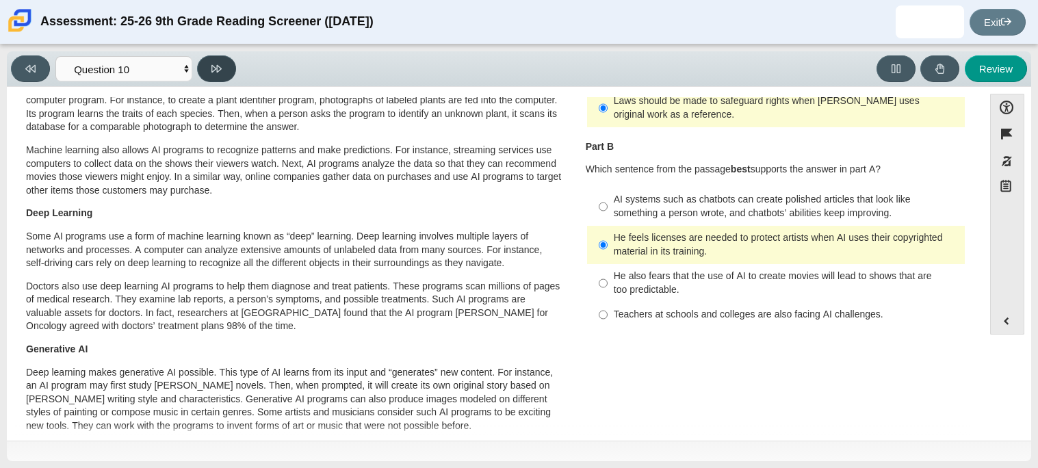
click at [230, 74] on button at bounding box center [216, 68] width 39 height 27
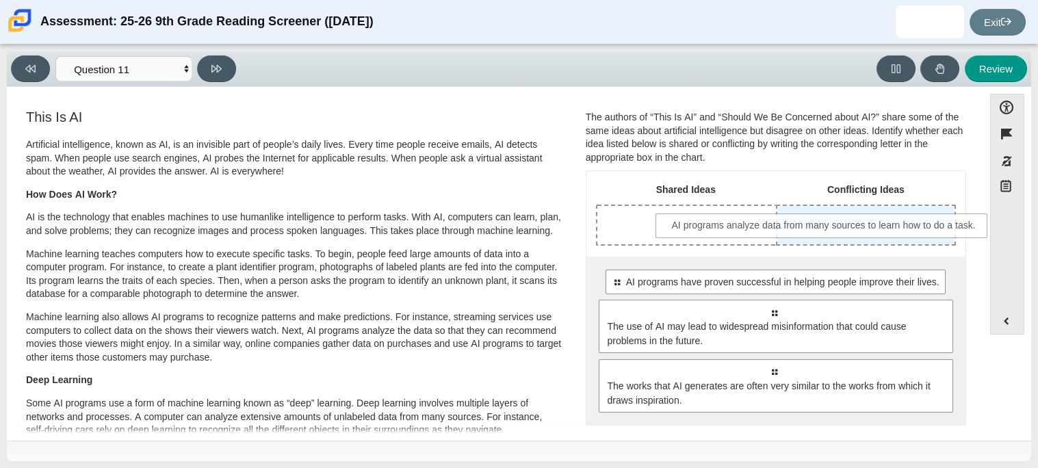
drag, startPoint x: 828, startPoint y: 320, endPoint x: 880, endPoint y: 233, distance: 101.0
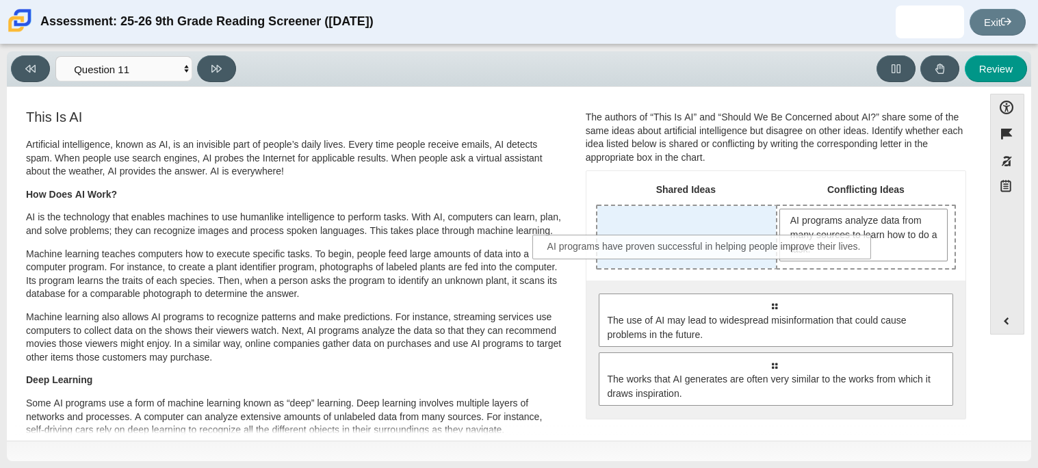
drag, startPoint x: 795, startPoint y: 311, endPoint x: 726, endPoint y: 251, distance: 91.7
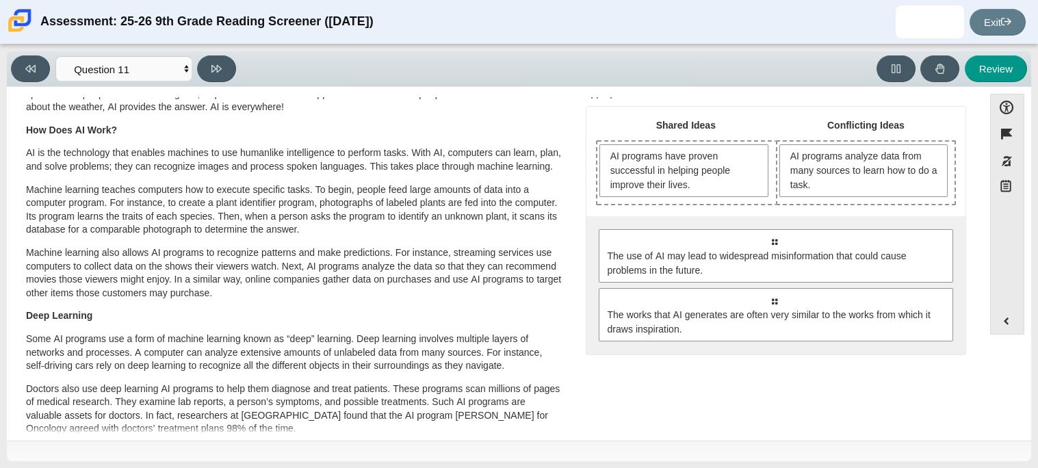
scroll to position [76, 0]
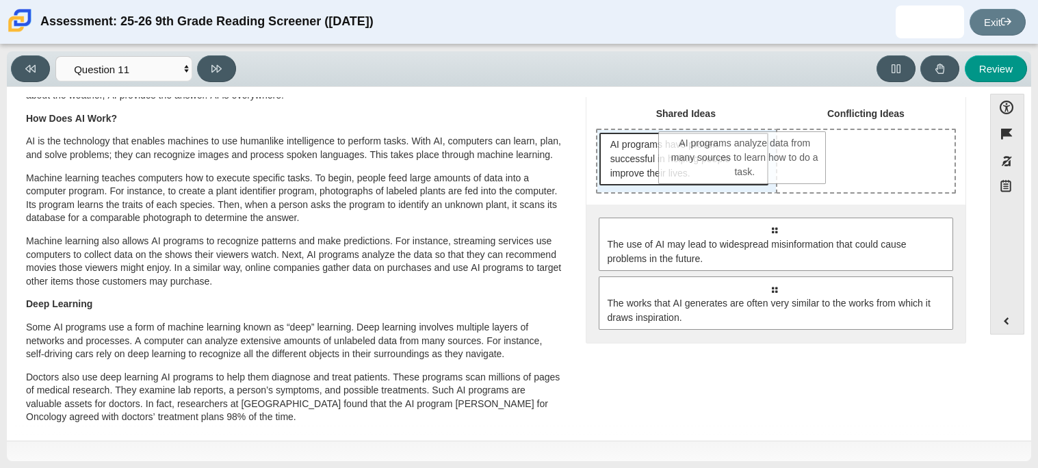
drag, startPoint x: 839, startPoint y: 180, endPoint x: 724, endPoint y: 179, distance: 115.7
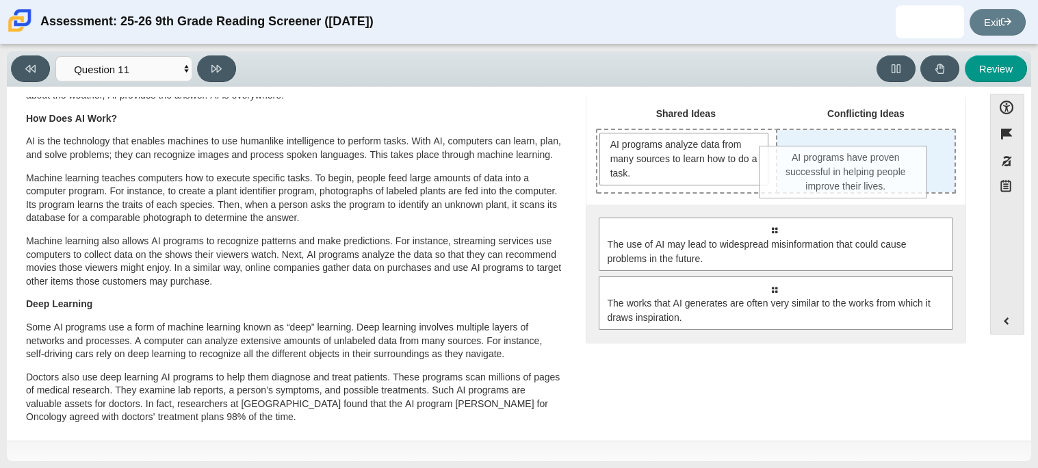
drag, startPoint x: 710, startPoint y: 164, endPoint x: 876, endPoint y: 175, distance: 166.7
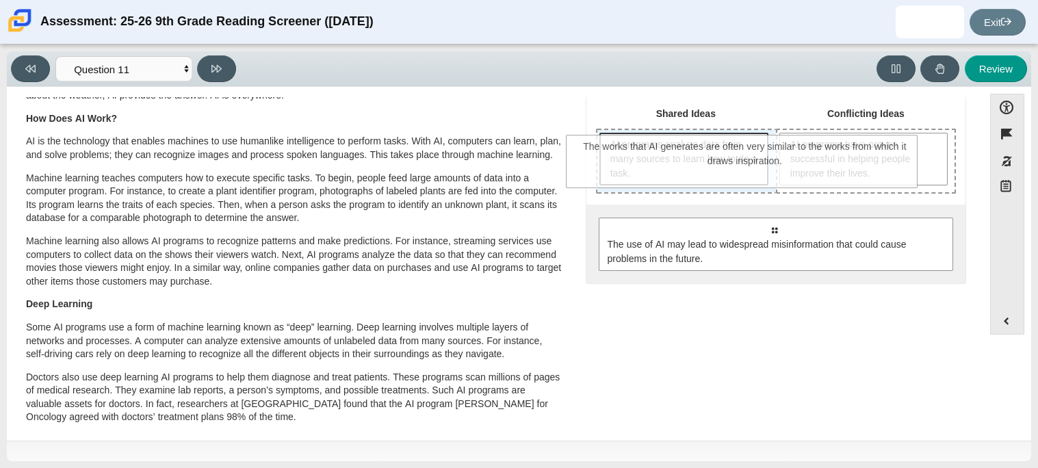
drag, startPoint x: 728, startPoint y: 314, endPoint x: 699, endPoint y: 172, distance: 143.9
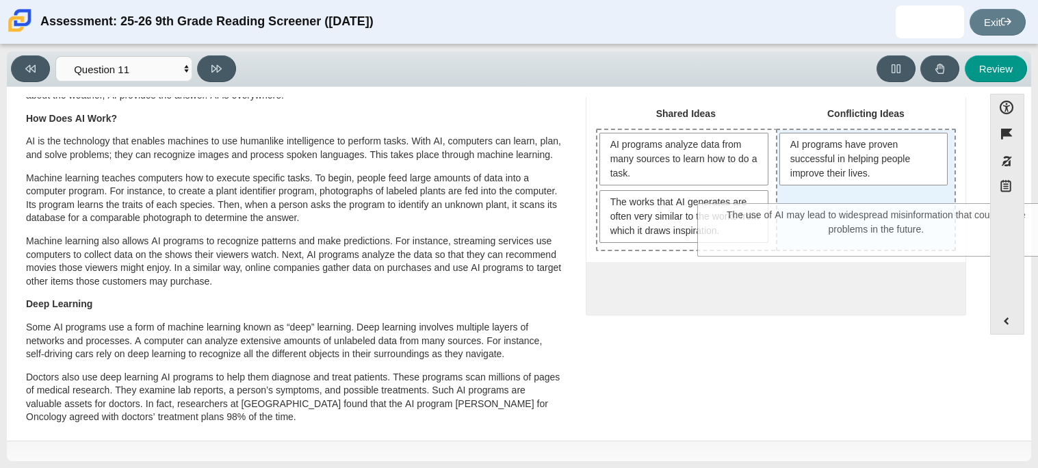
drag, startPoint x: 717, startPoint y: 314, endPoint x: 821, endPoint y: 243, distance: 126.1
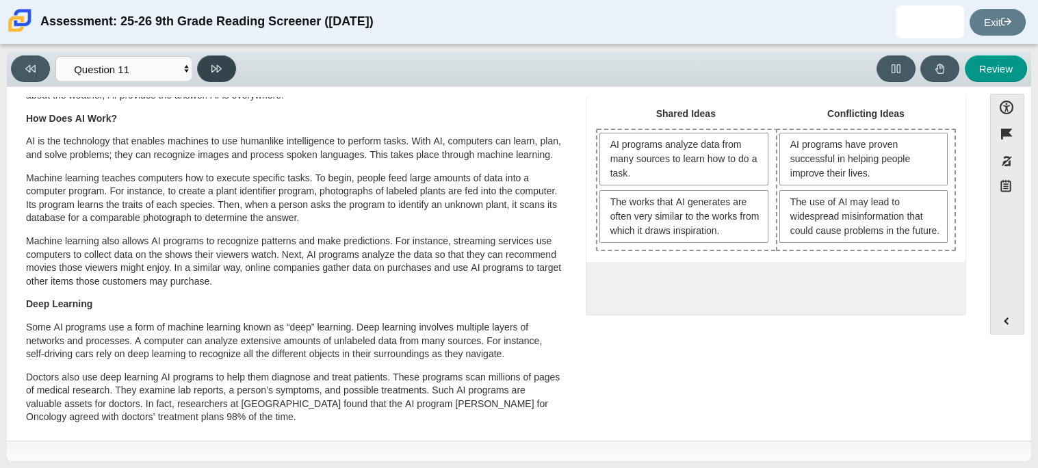
click at [211, 74] on button at bounding box center [216, 68] width 39 height 27
select select "c3effed4-44ce-4a19-bd96-1787f34e9b4c"
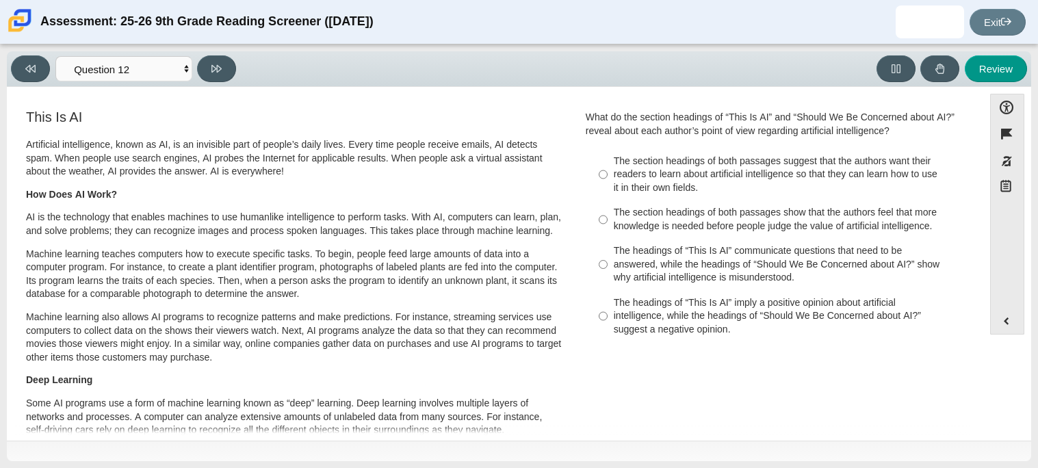
click at [803, 237] on label "The section headings of both passages show that the authors feel that more know…" at bounding box center [777, 220] width 376 height 38
click at [608, 237] on input "The section headings of both passages show that the authors feel that more know…" at bounding box center [603, 220] width 9 height 38
radio input "true"
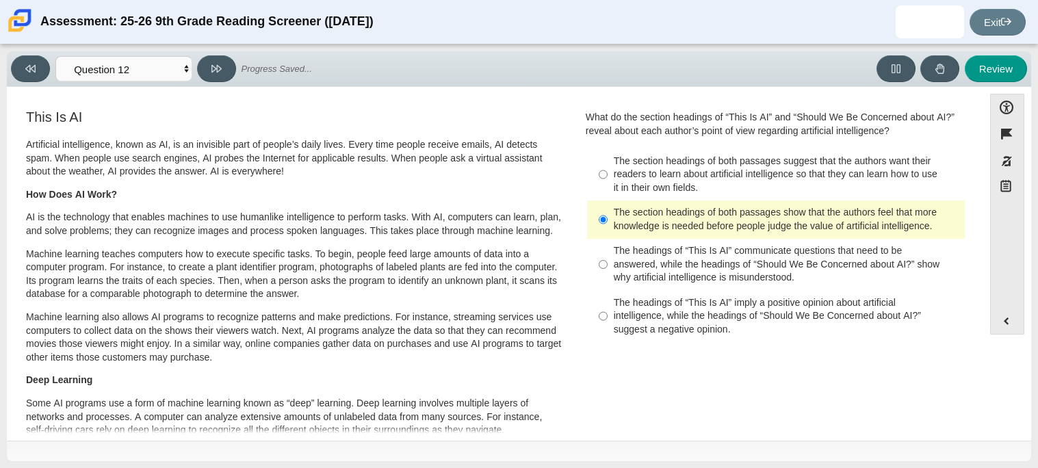
click at [767, 261] on div "The headings of “This Is AI” communicate questions that need to be answered, wh…" at bounding box center [787, 264] width 346 height 40
click at [608, 261] on input "The headings of “This Is AI” communicate questions that need to be answered, wh…" at bounding box center [603, 265] width 9 height 52
radio input "true"
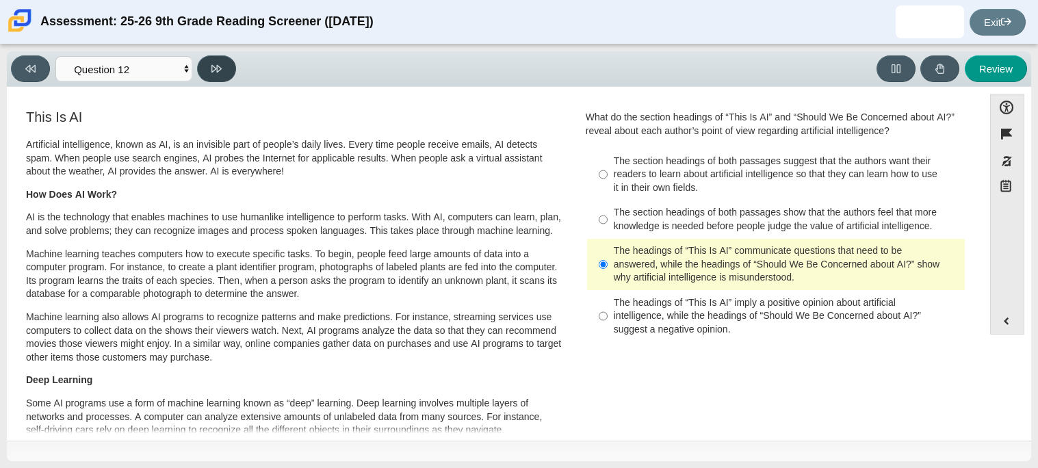
click at [213, 72] on icon at bounding box center [217, 69] width 10 height 10
select select "review"
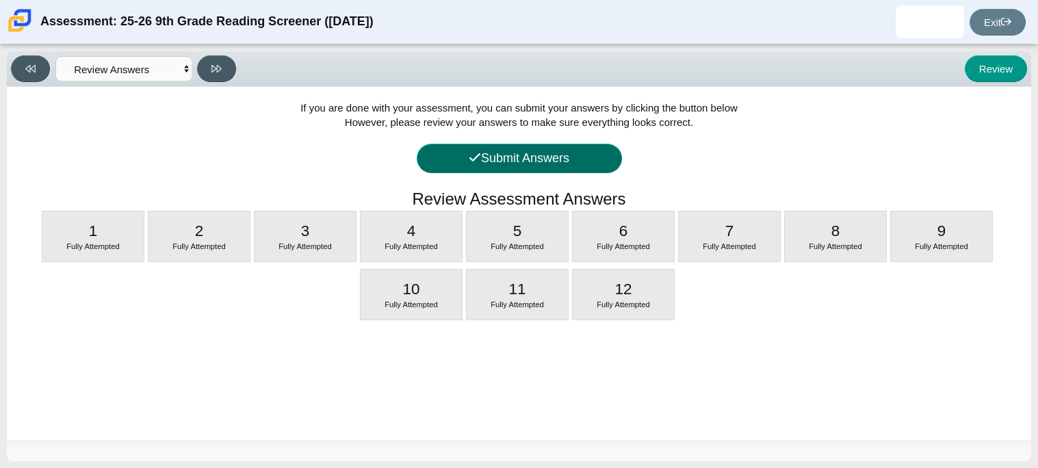
click at [535, 166] on button "Submit Answers" at bounding box center [519, 158] width 205 height 29
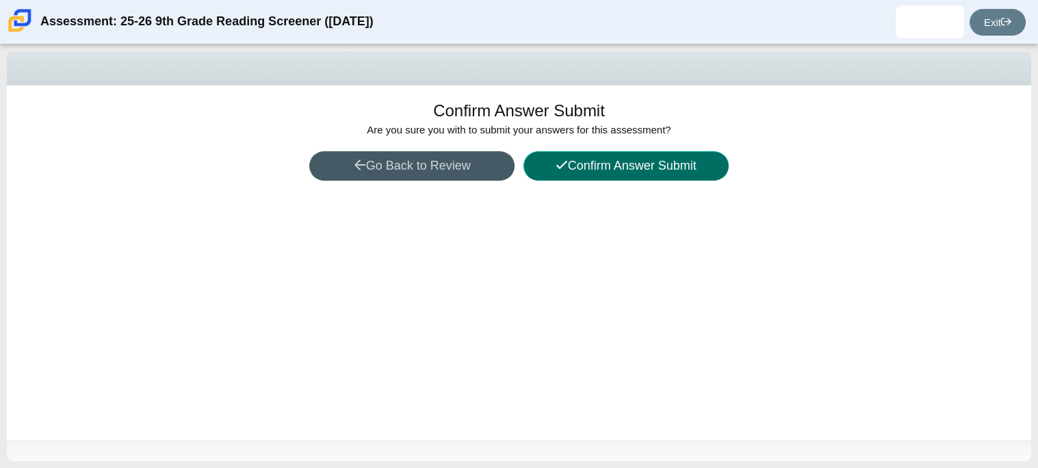
click at [535, 166] on button "Confirm Answer Submit" at bounding box center [626, 165] width 205 height 29
